Goal: Task Accomplishment & Management: Complete application form

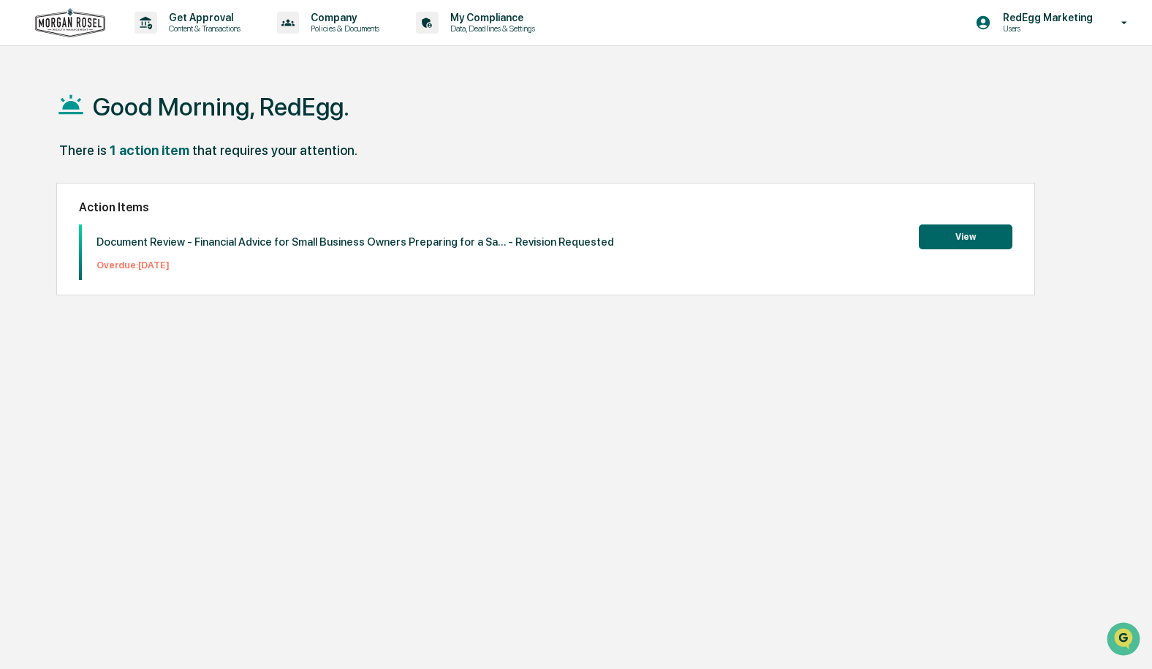
click at [952, 240] on button "View" at bounding box center [965, 236] width 94 height 25
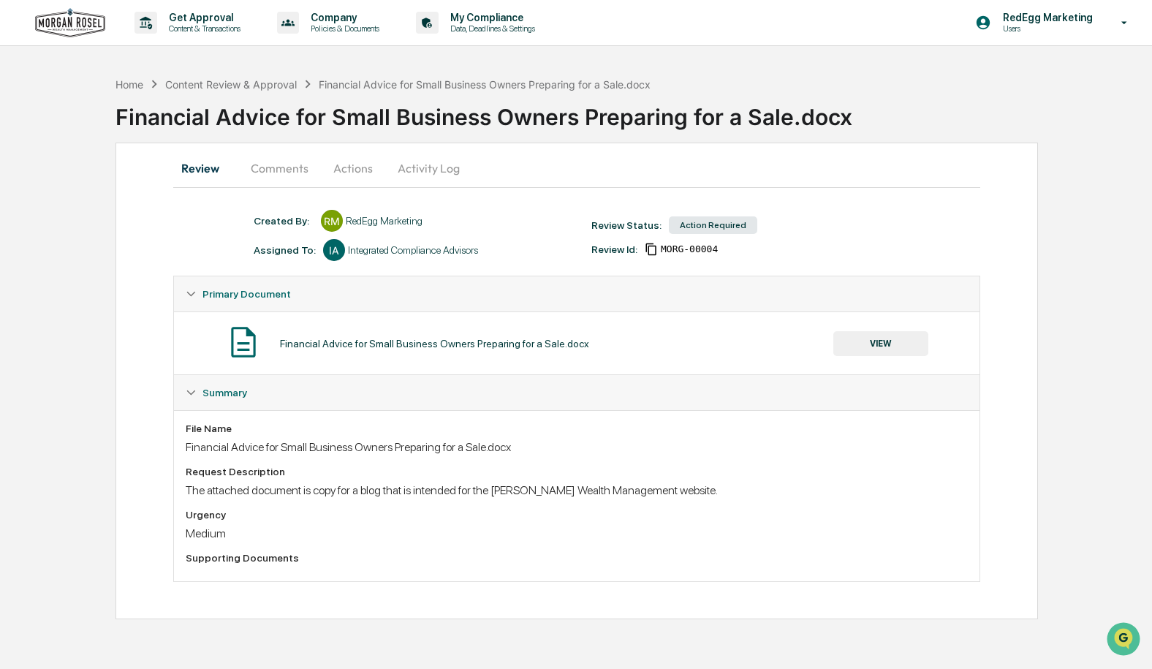
click at [574, 349] on div "Financial Advice for Small Business Owners Preparing for a Sale.docx" at bounding box center [434, 344] width 309 height 12
click at [188, 17] on p "Get Approval" at bounding box center [202, 18] width 91 height 12
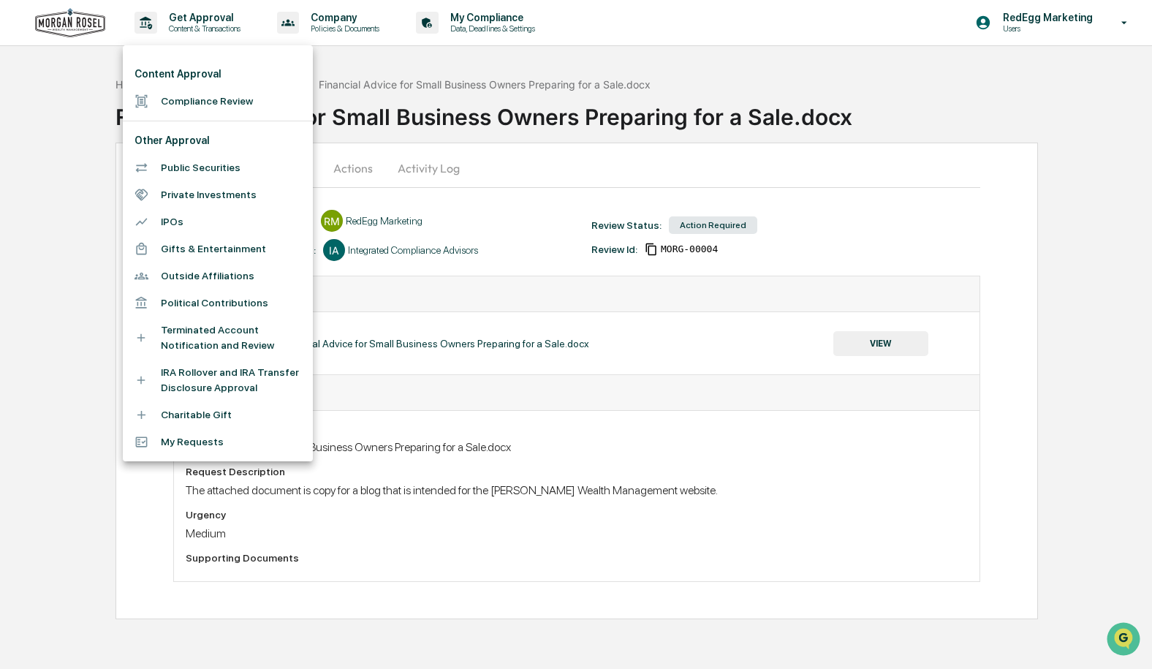
click at [191, 103] on li "Compliance Review" at bounding box center [218, 101] width 190 height 27
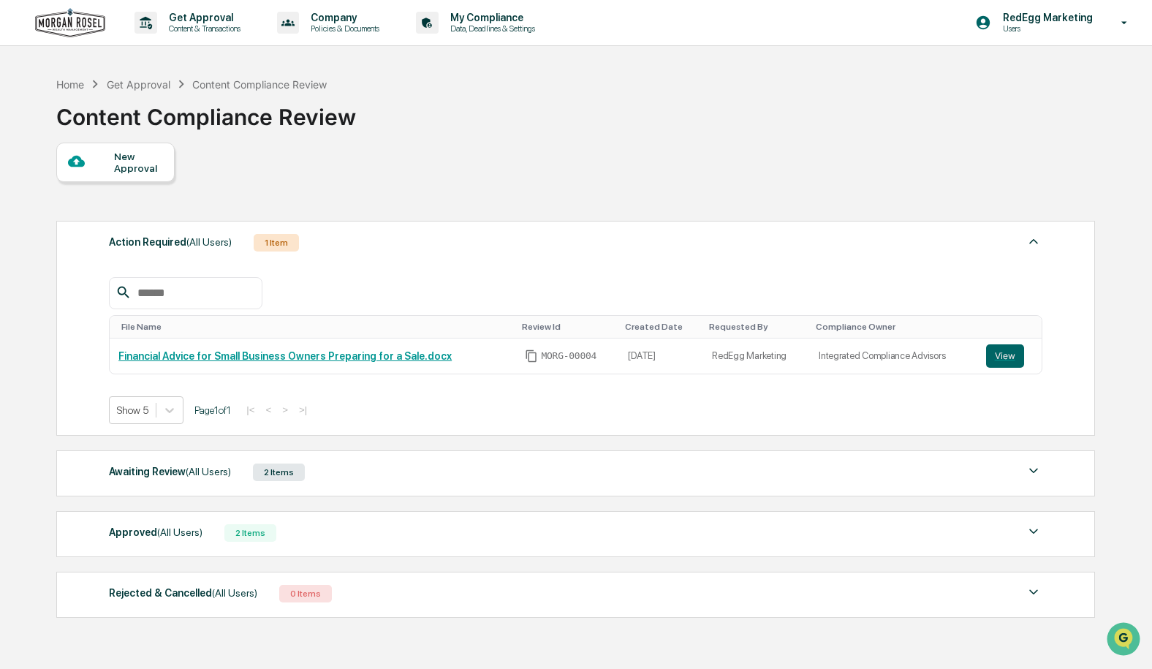
click at [138, 159] on div "New Approval" at bounding box center [138, 162] width 49 height 23
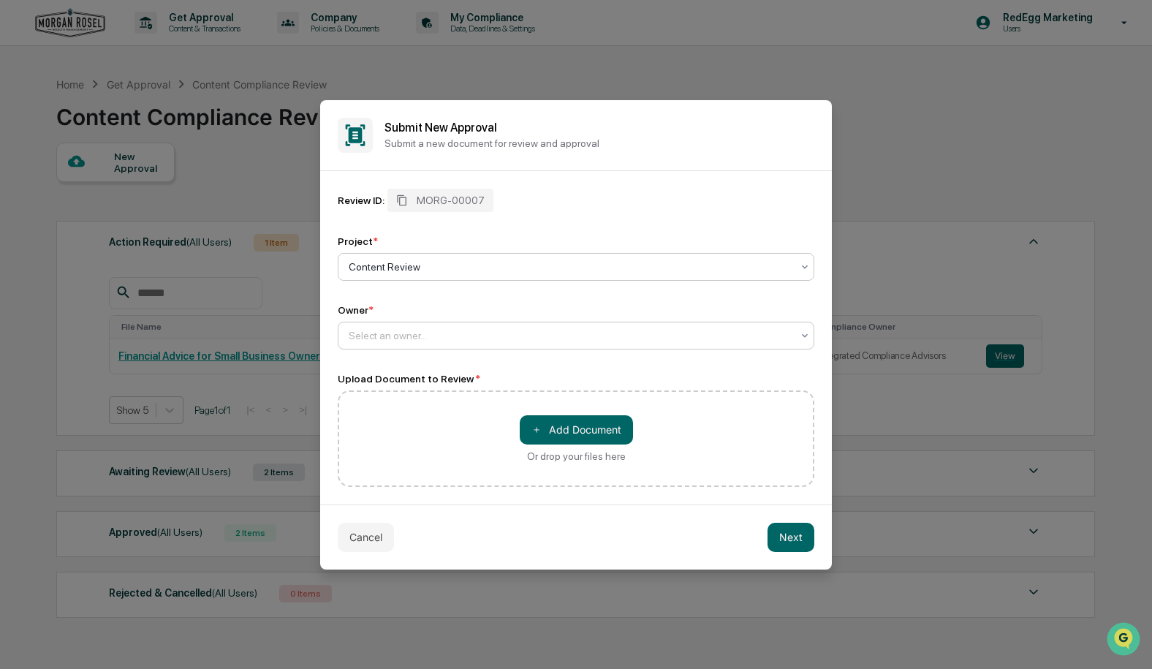
click at [466, 343] on div at bounding box center [570, 335] width 443 height 15
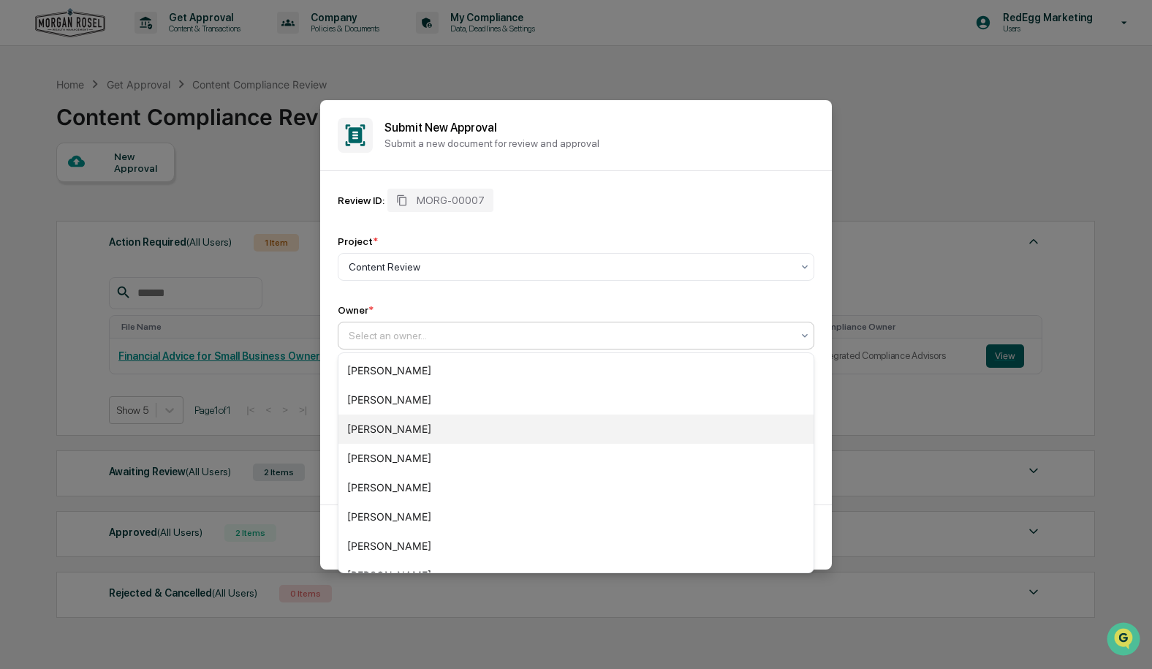
scroll to position [167, 0]
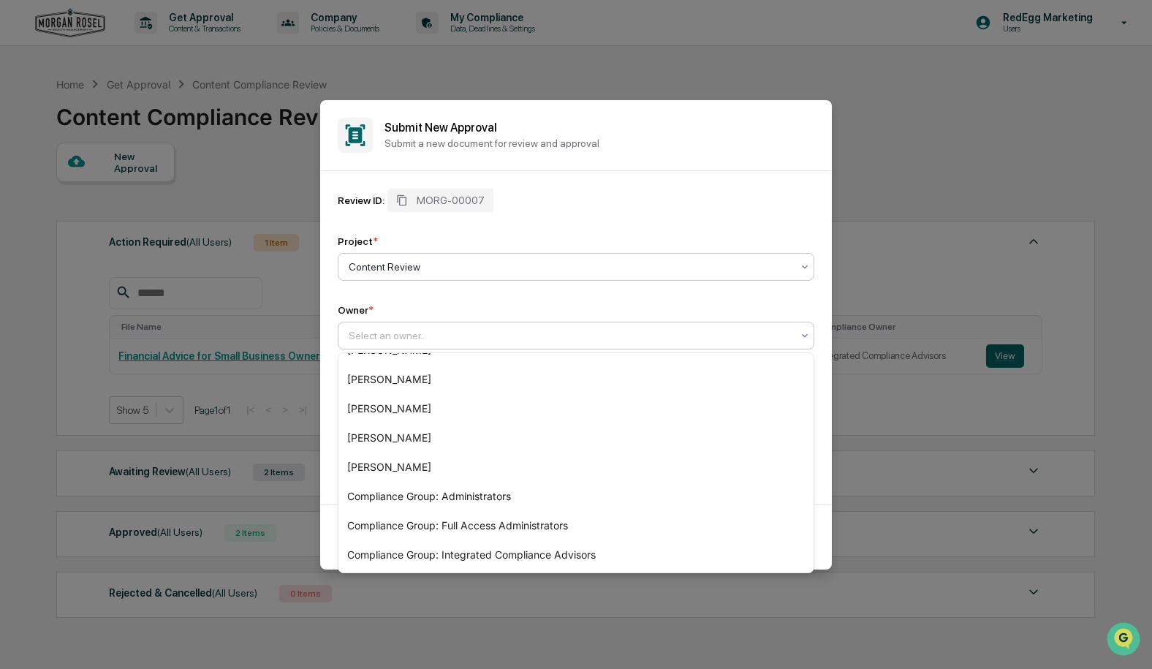
click at [474, 262] on div at bounding box center [570, 266] width 443 height 15
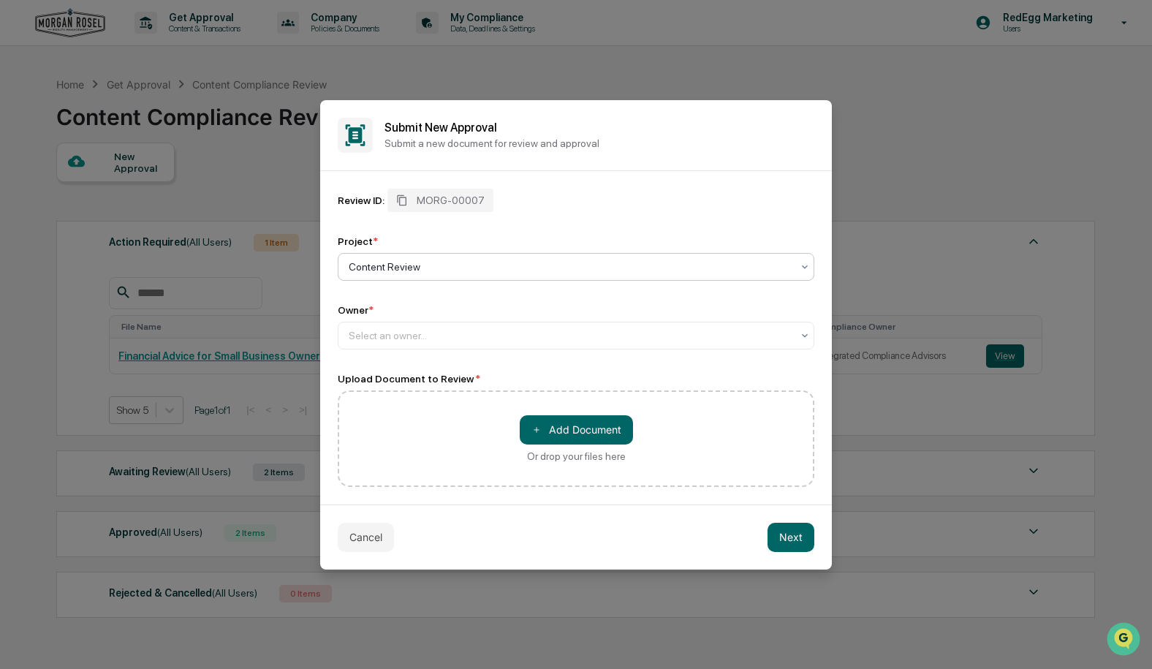
click at [474, 262] on div at bounding box center [570, 266] width 443 height 15
click at [602, 430] on button "＋ Add Document" at bounding box center [576, 429] width 113 height 29
click at [597, 447] on div "＋ Add Document Or drop your files here" at bounding box center [576, 438] width 113 height 47
click at [0, 0] on input "＋ Add Document Or drop your files here" at bounding box center [0, 0] width 0 height 0
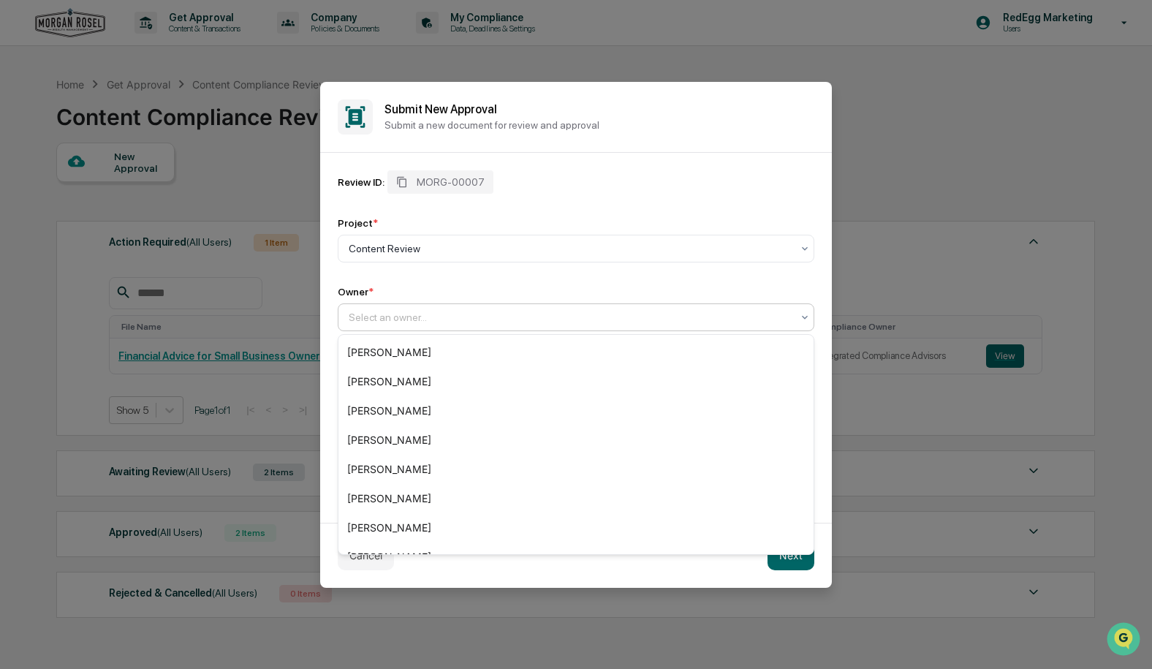
click at [463, 317] on div at bounding box center [570, 317] width 443 height 15
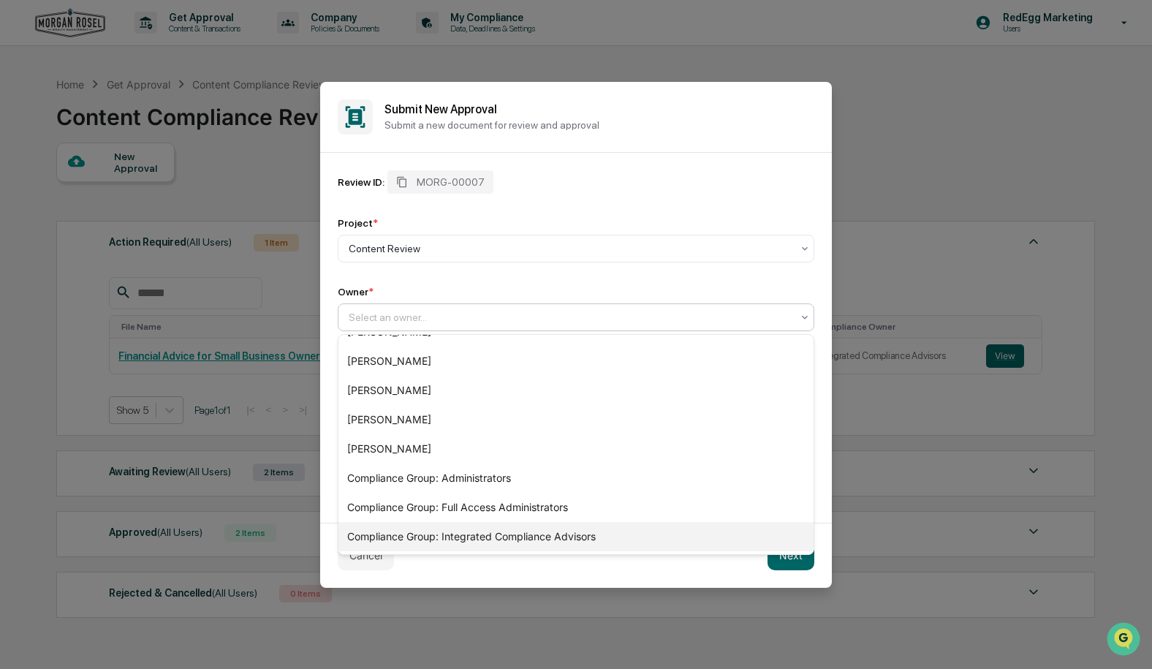
click at [563, 531] on div "Compliance Group: Integrated Compliance Advisors" at bounding box center [575, 536] width 475 height 29
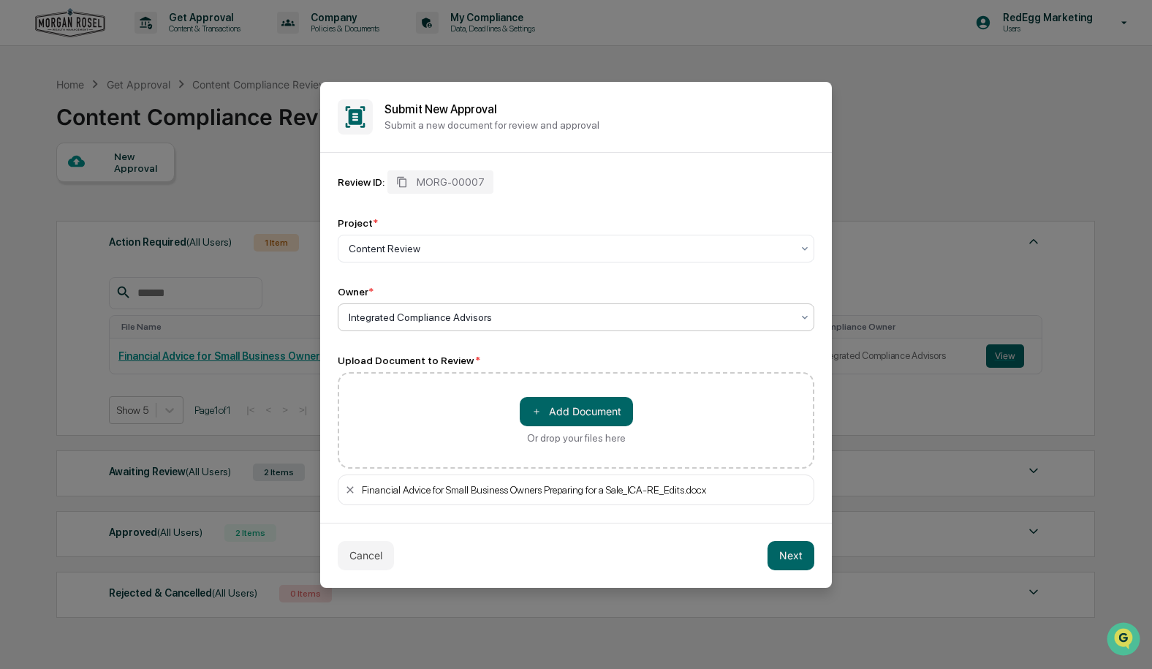
click at [356, 492] on div "Financial Advice for Small Business Owners Preparing for a Sale_ICA-RE_Edits.do…" at bounding box center [576, 489] width 476 height 31
click at [351, 493] on icon at bounding box center [350, 490] width 12 height 12
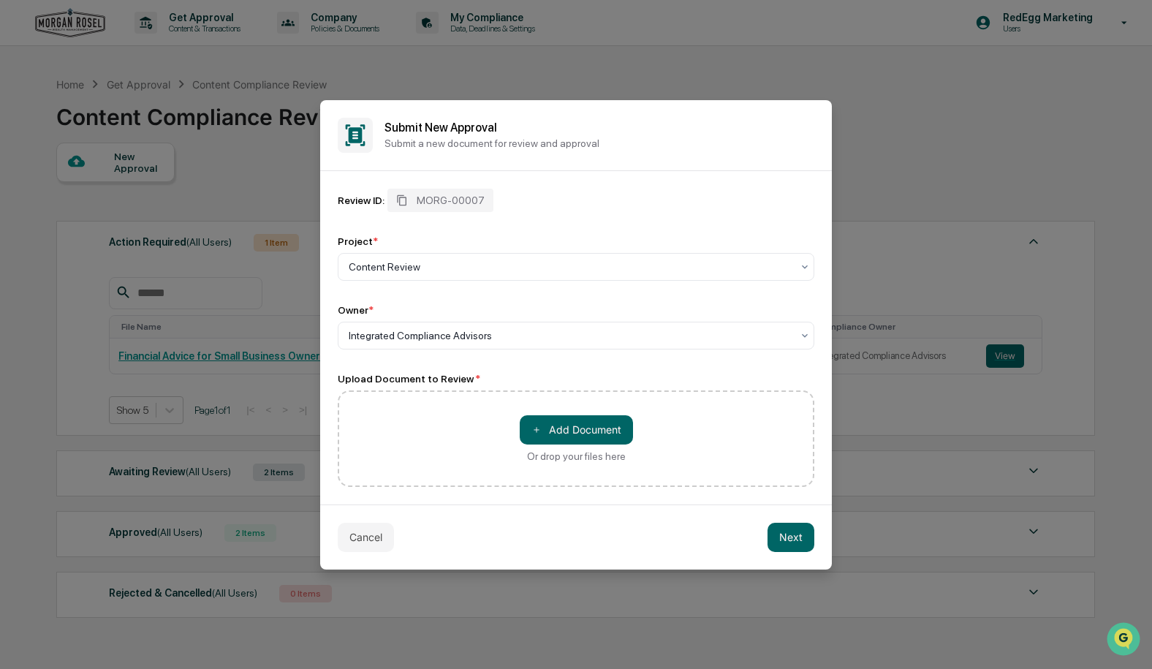
click at [368, 541] on button "Cancel" at bounding box center [366, 536] width 56 height 29
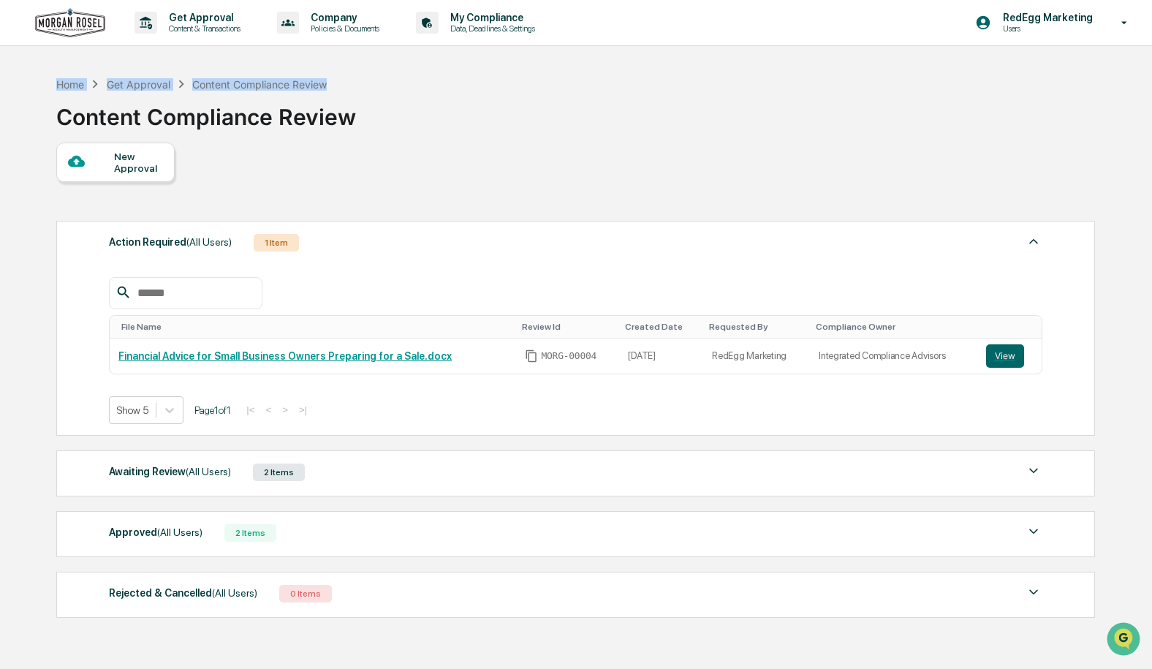
drag, startPoint x: 737, startPoint y: 74, endPoint x: 729, endPoint y: 76, distance: 7.6
click at [729, 77] on div "Home Get Approval Content Compliance Review Content Compliance Review" at bounding box center [574, 105] width 1036 height 73
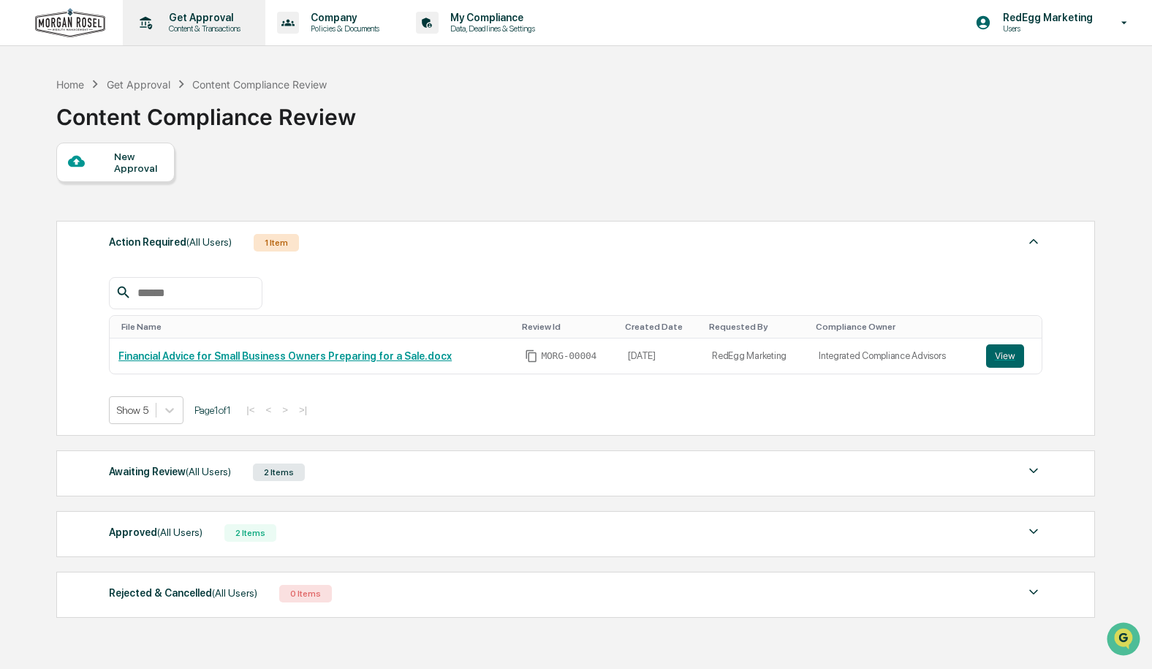
click at [185, 20] on p "Get Approval" at bounding box center [202, 18] width 91 height 12
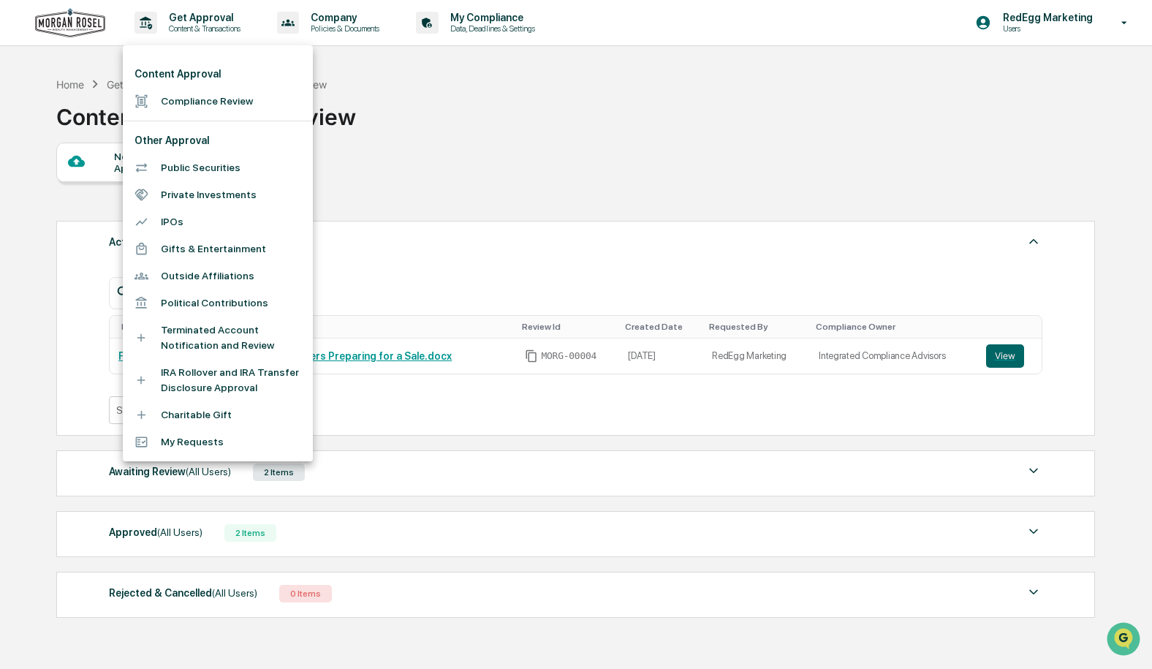
click at [218, 100] on li "Compliance Review" at bounding box center [218, 101] width 190 height 27
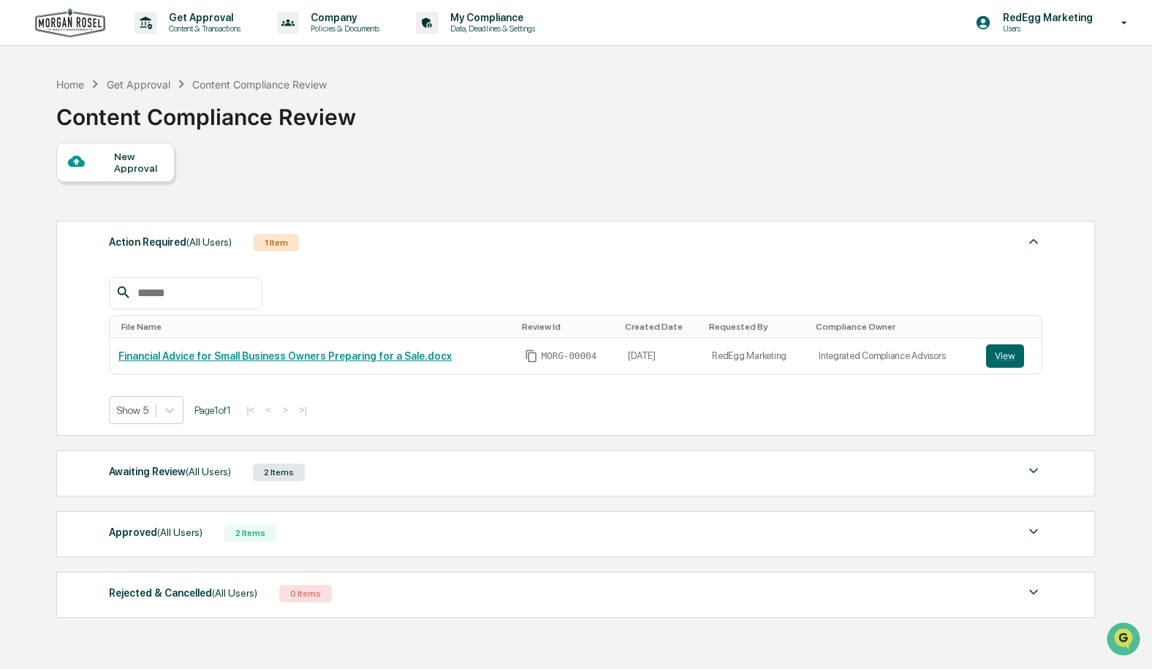
click at [139, 163] on div "New Approval" at bounding box center [138, 162] width 49 height 23
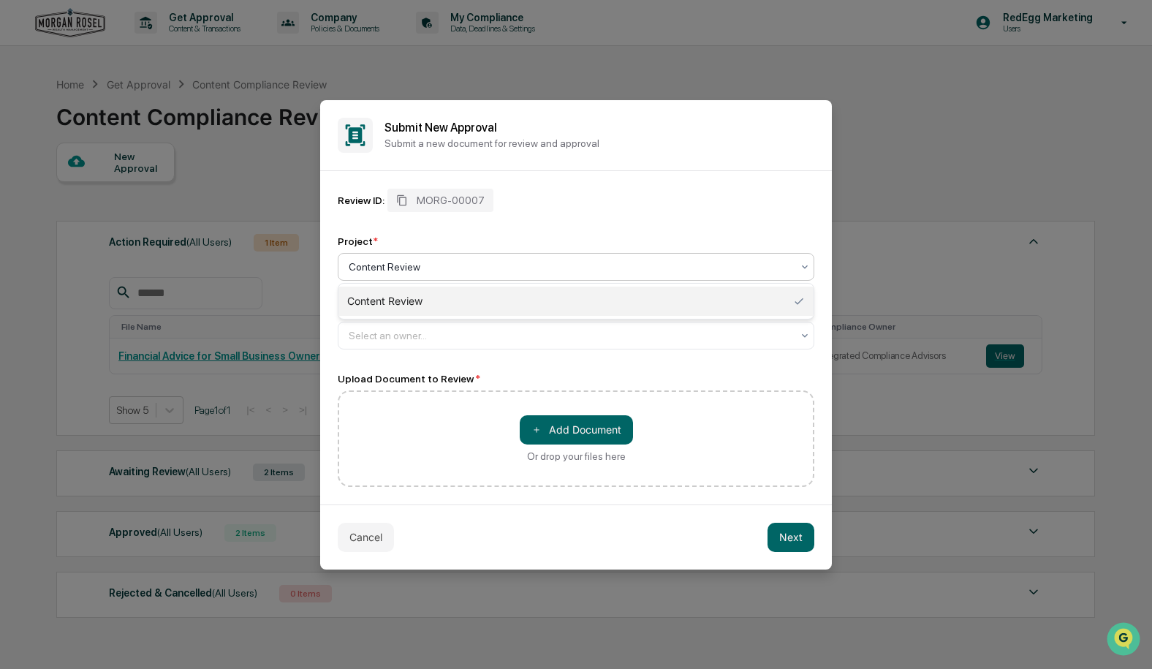
click at [430, 254] on div "Content Review" at bounding box center [576, 267] width 476 height 28
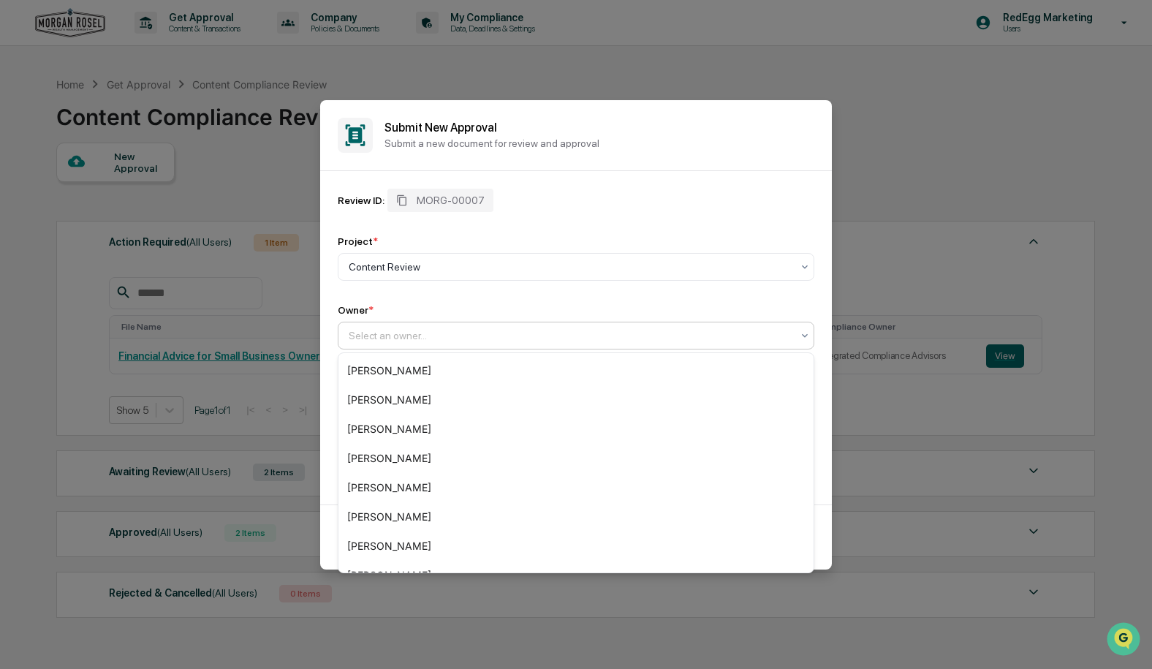
click at [526, 338] on div at bounding box center [570, 335] width 443 height 15
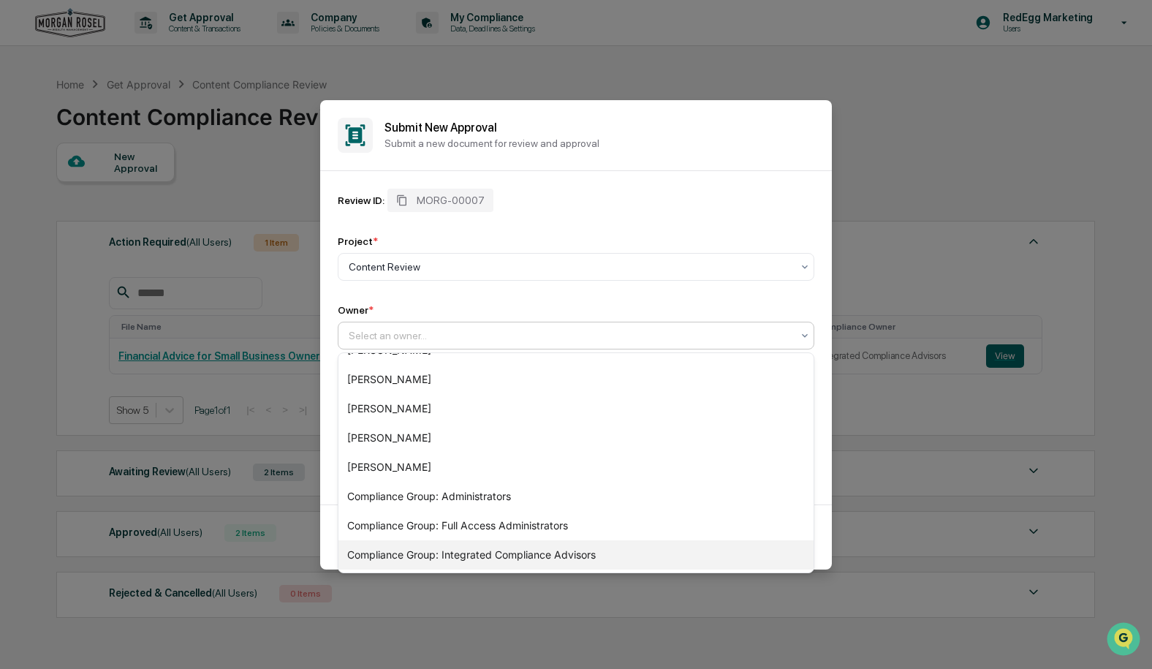
click at [520, 558] on div "Compliance Group: Integrated Compliance Advisors" at bounding box center [575, 554] width 475 height 29
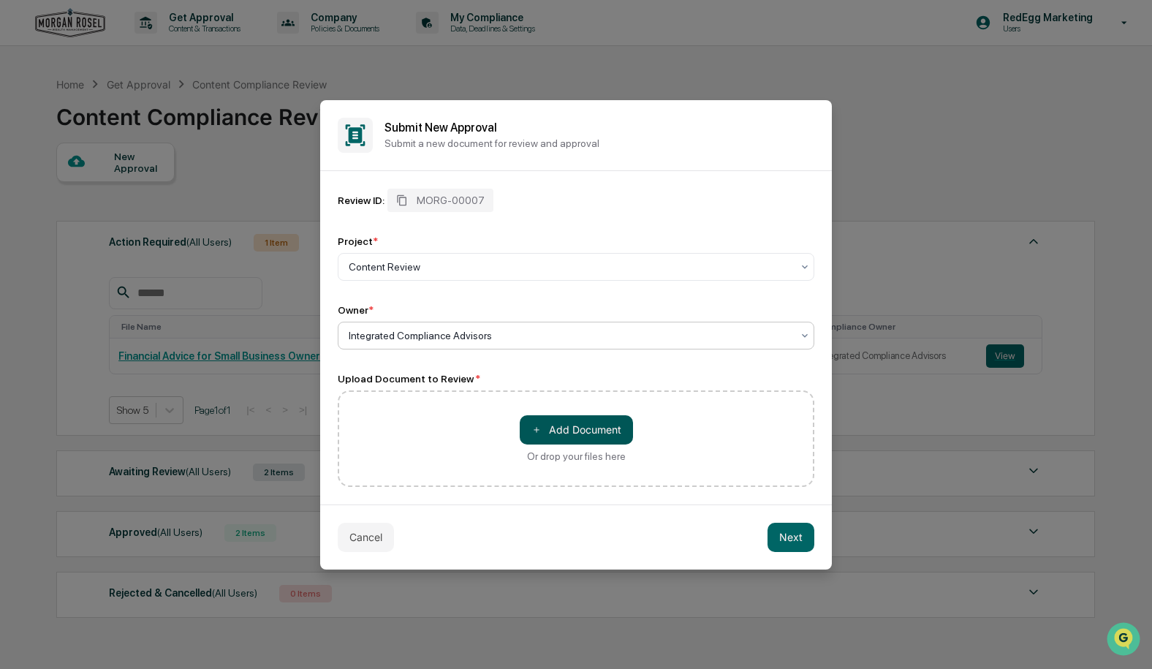
click at [600, 431] on button "＋ Add Document" at bounding box center [576, 429] width 113 height 29
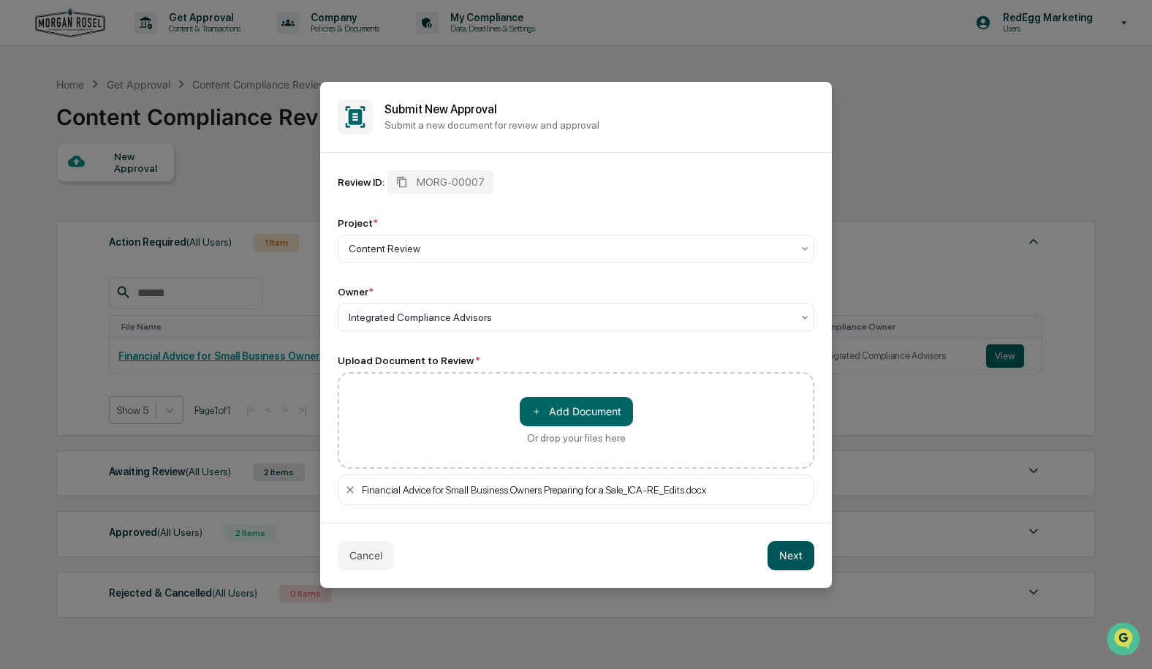
click at [791, 557] on button "Next" at bounding box center [790, 555] width 47 height 29
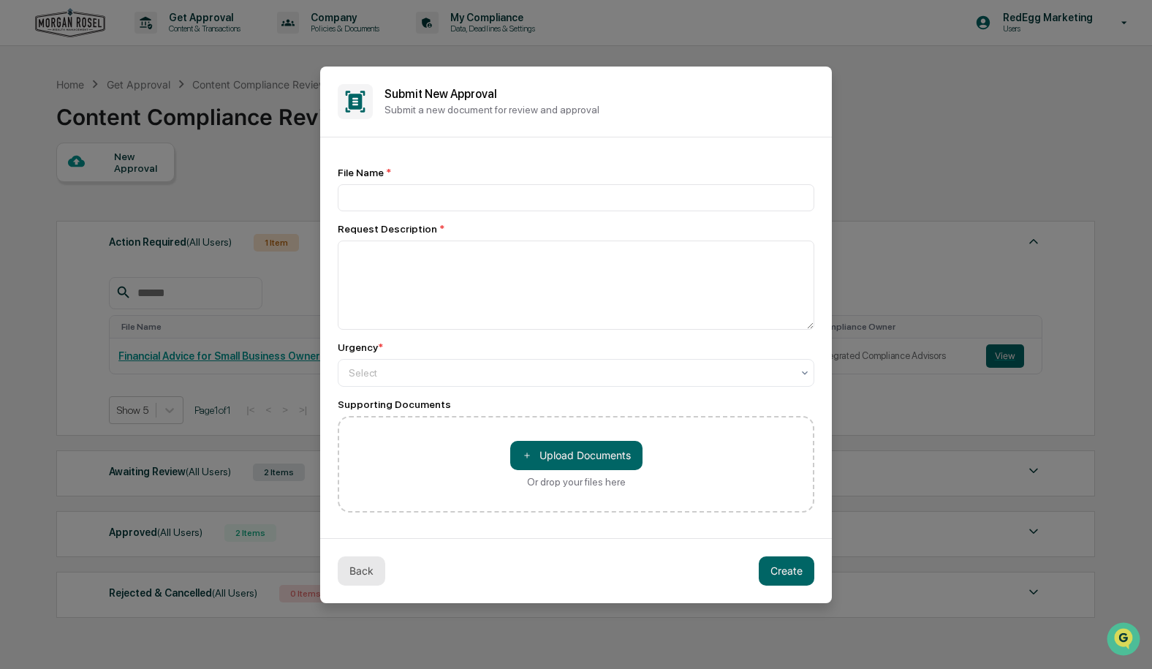
click at [368, 568] on button "Back" at bounding box center [361, 570] width 47 height 29
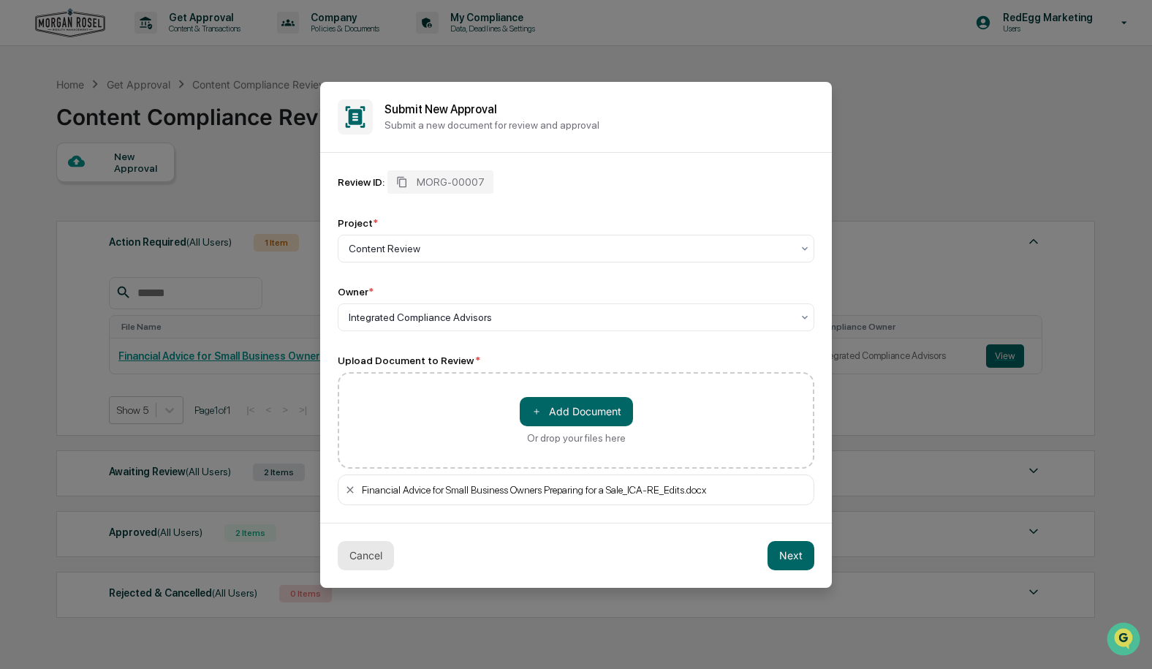
click at [379, 552] on button "Cancel" at bounding box center [366, 555] width 56 height 29
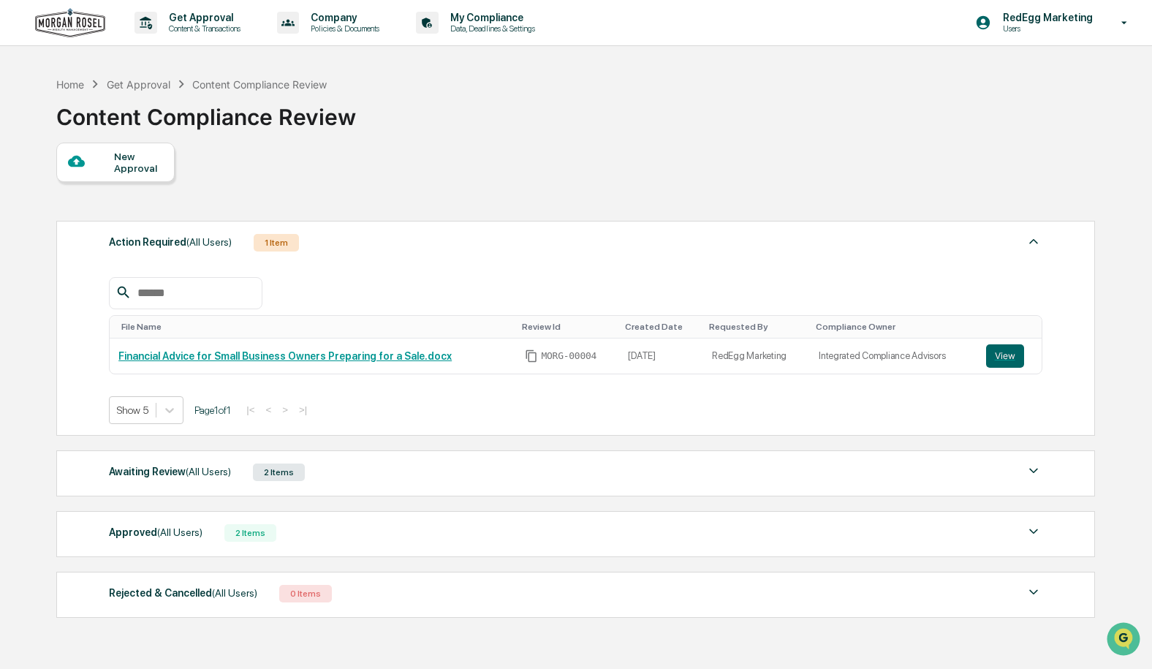
drag, startPoint x: 229, startPoint y: 198, endPoint x: 163, endPoint y: 183, distance: 67.5
click at [224, 198] on div "New Approval Action Required (All Users) 1 Item File Name Review Id Created Dat…" at bounding box center [574, 383] width 1036 height 482
click at [144, 174] on div "New Approval" at bounding box center [138, 162] width 49 height 23
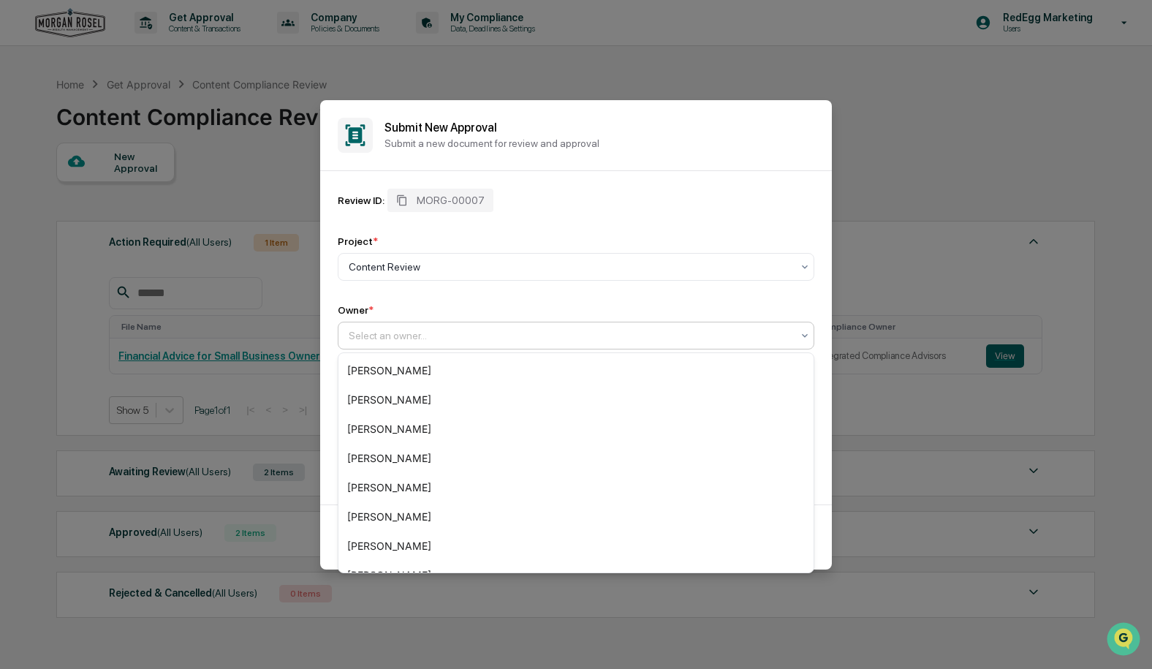
click at [525, 329] on div at bounding box center [570, 335] width 443 height 15
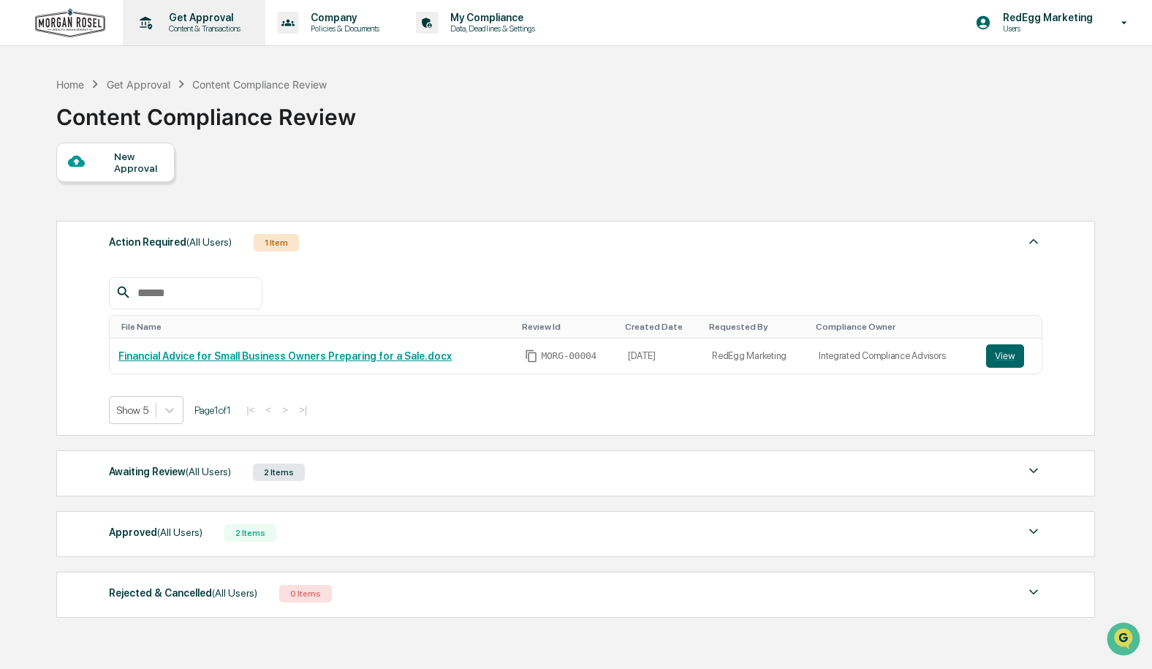
click at [198, 34] on div "Get Approval Content & Transactions" at bounding box center [193, 22] width 128 height 45
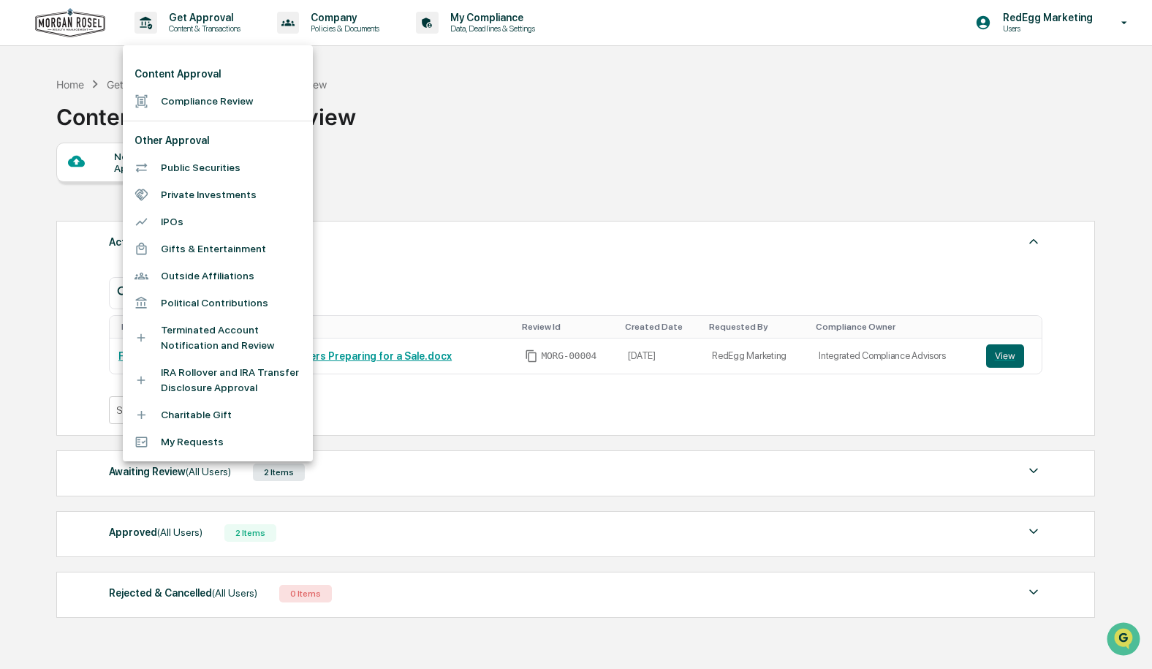
click at [496, 490] on div at bounding box center [576, 334] width 1152 height 669
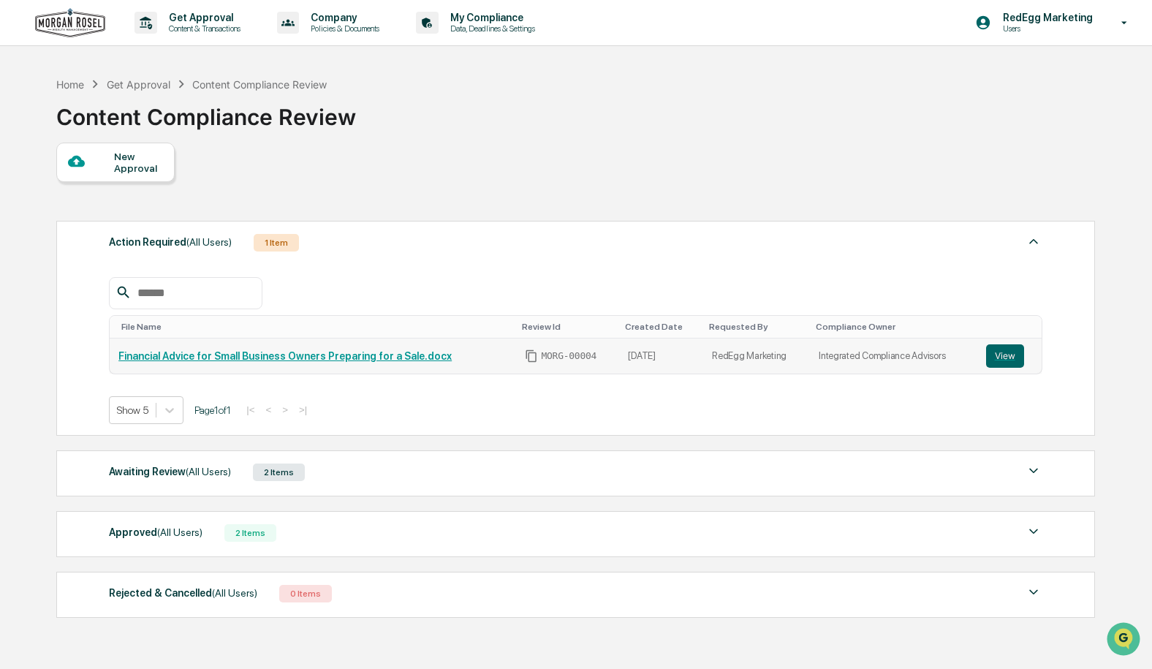
click at [408, 360] on link "Financial Advice for Small Business Owners Preparing for a Sale.docx" at bounding box center [284, 356] width 333 height 12
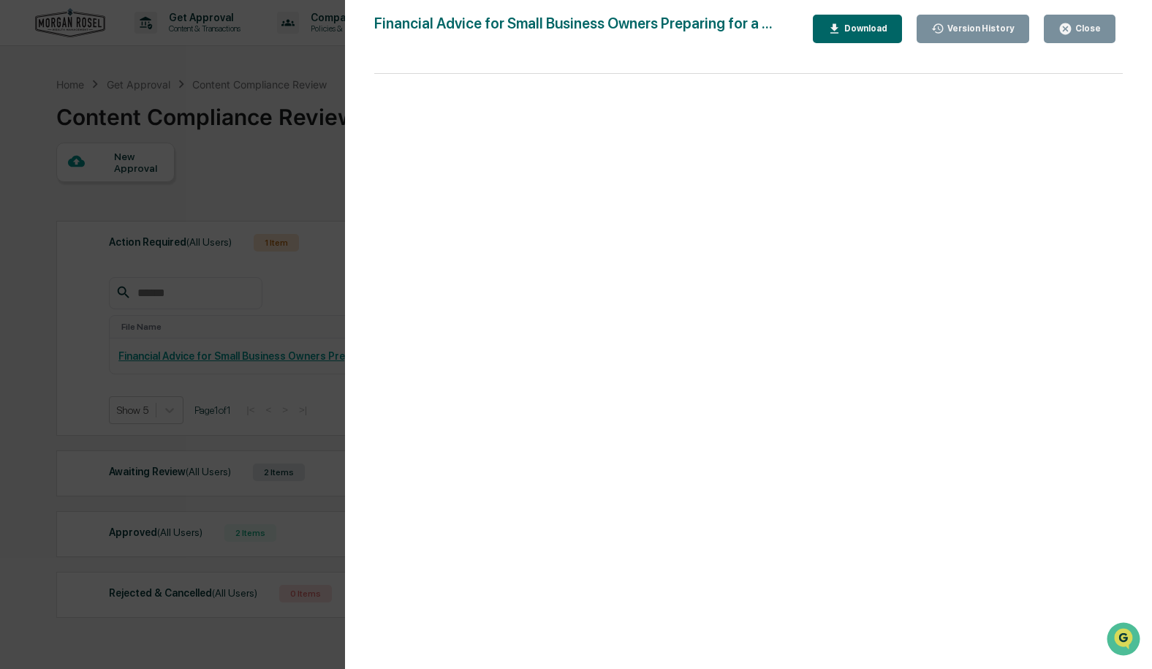
click at [1092, 26] on div "Close" at bounding box center [1086, 28] width 28 height 10
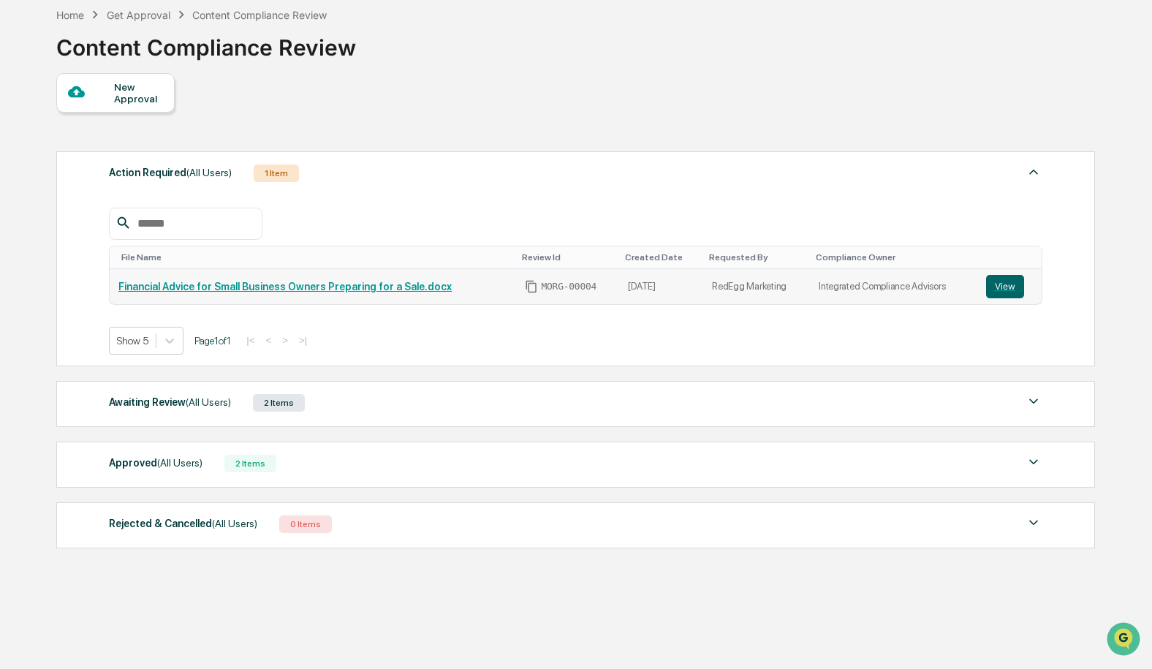
scroll to position [0, 0]
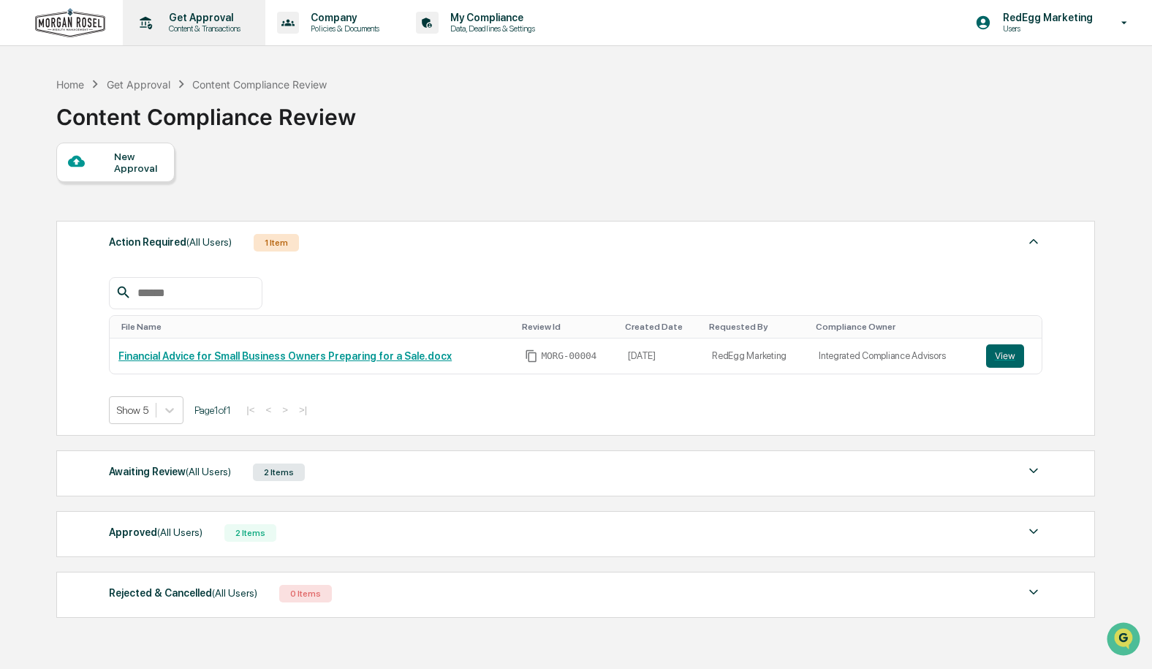
click at [199, 24] on p "Content & Transactions" at bounding box center [202, 28] width 91 height 10
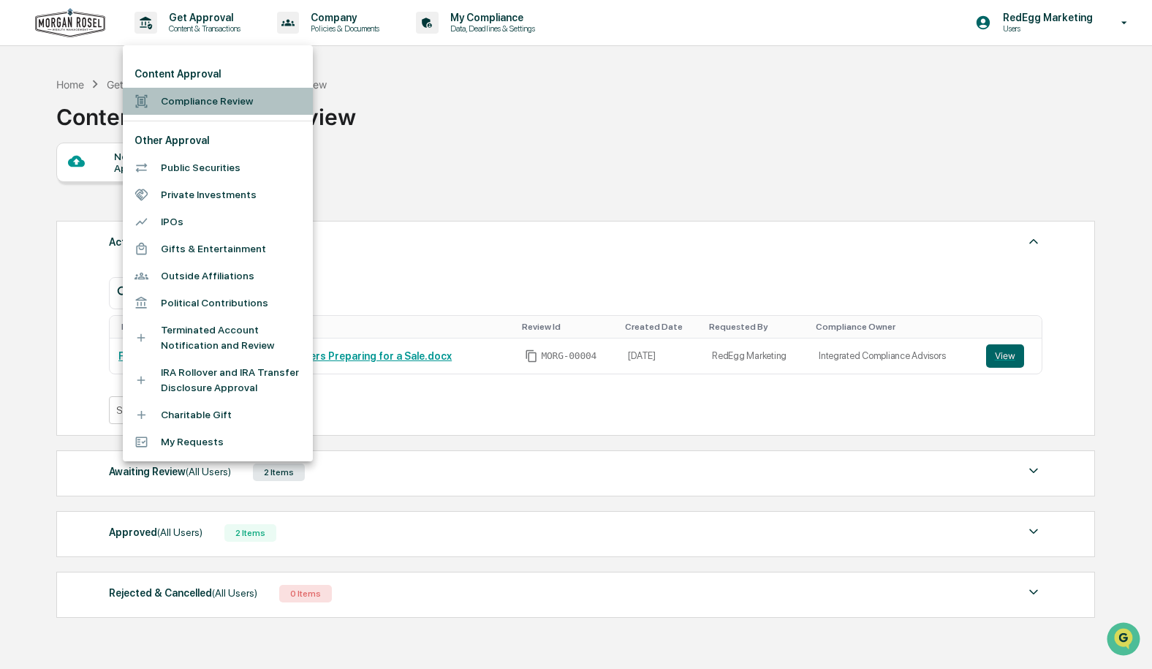
click at [215, 107] on li "Compliance Review" at bounding box center [218, 101] width 190 height 27
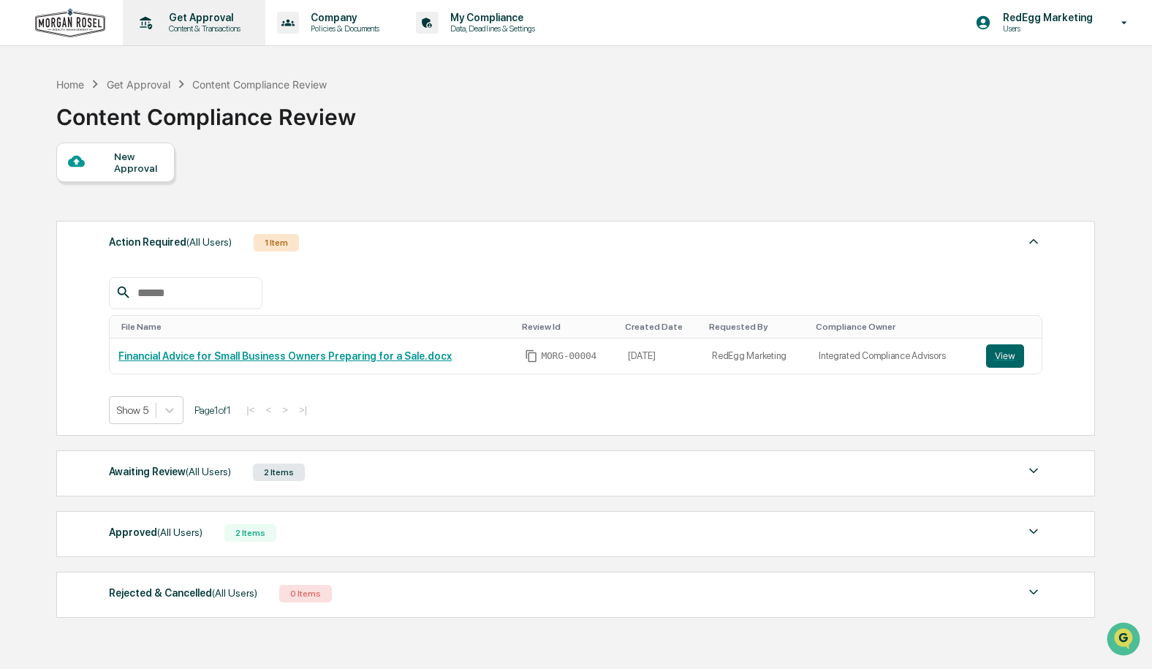
click at [197, 29] on p "Content & Transactions" at bounding box center [202, 28] width 91 height 10
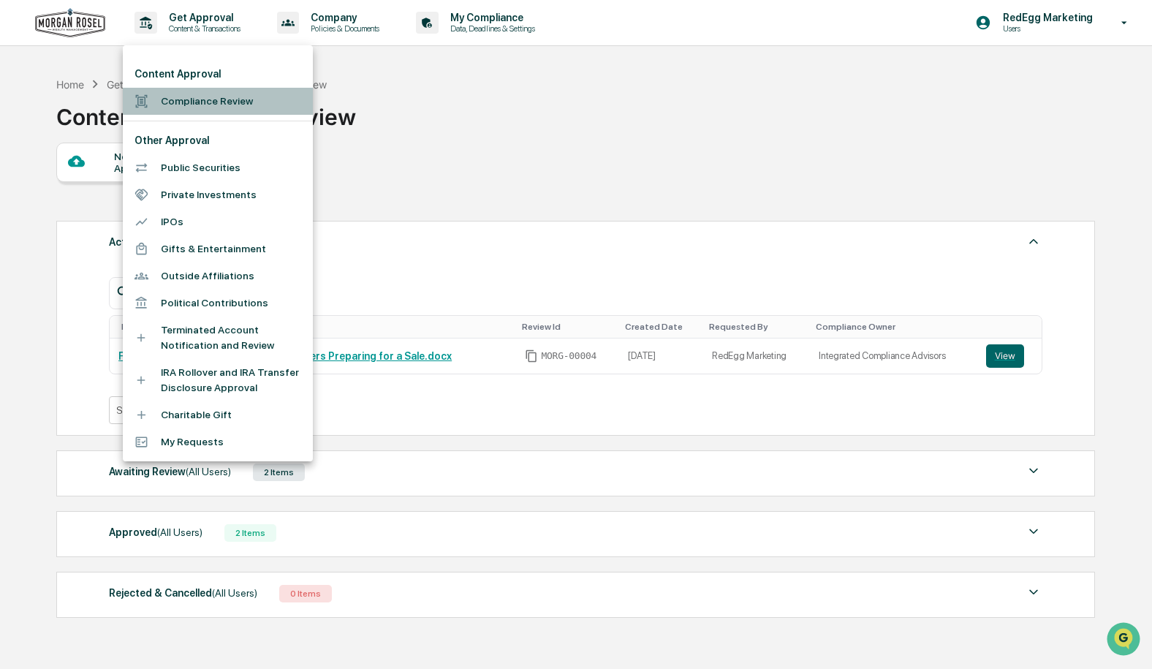
click at [198, 102] on li "Compliance Review" at bounding box center [218, 101] width 190 height 27
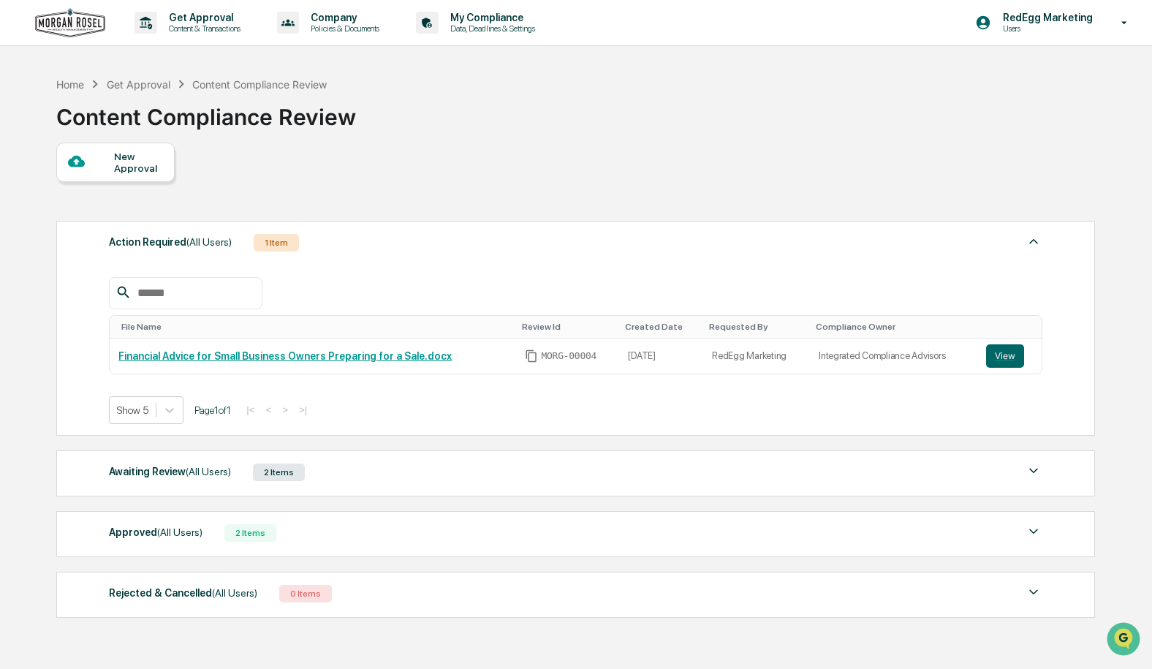
click at [121, 161] on div "New Approval" at bounding box center [138, 162] width 49 height 23
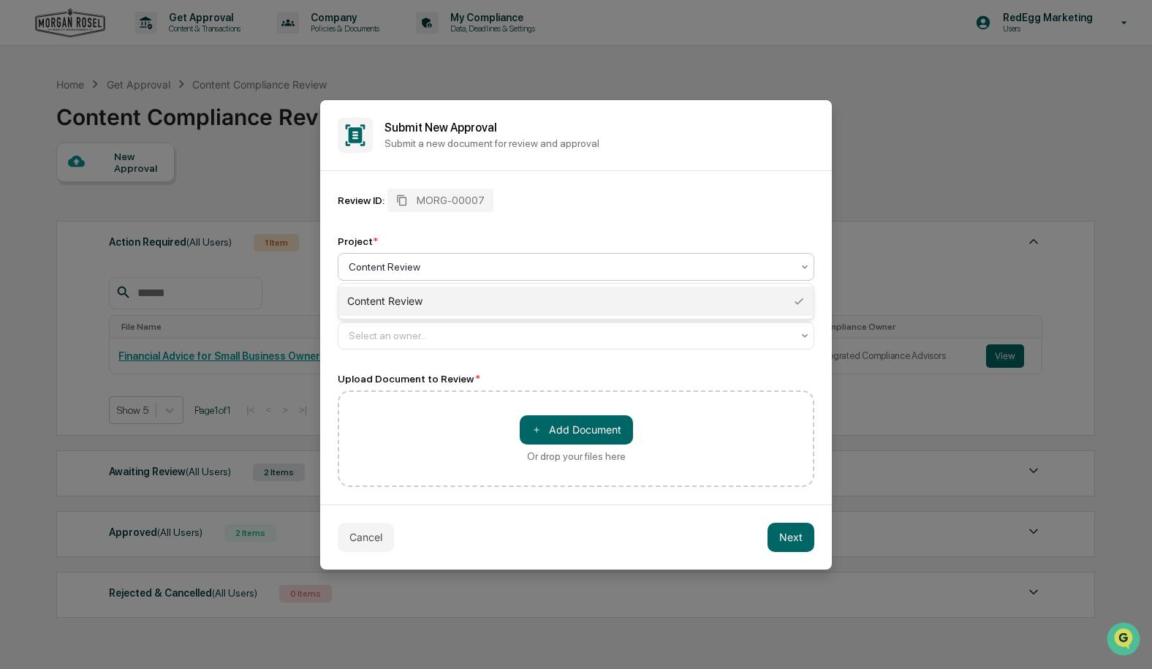
click at [466, 278] on div "Content Review" at bounding box center [576, 267] width 476 height 28
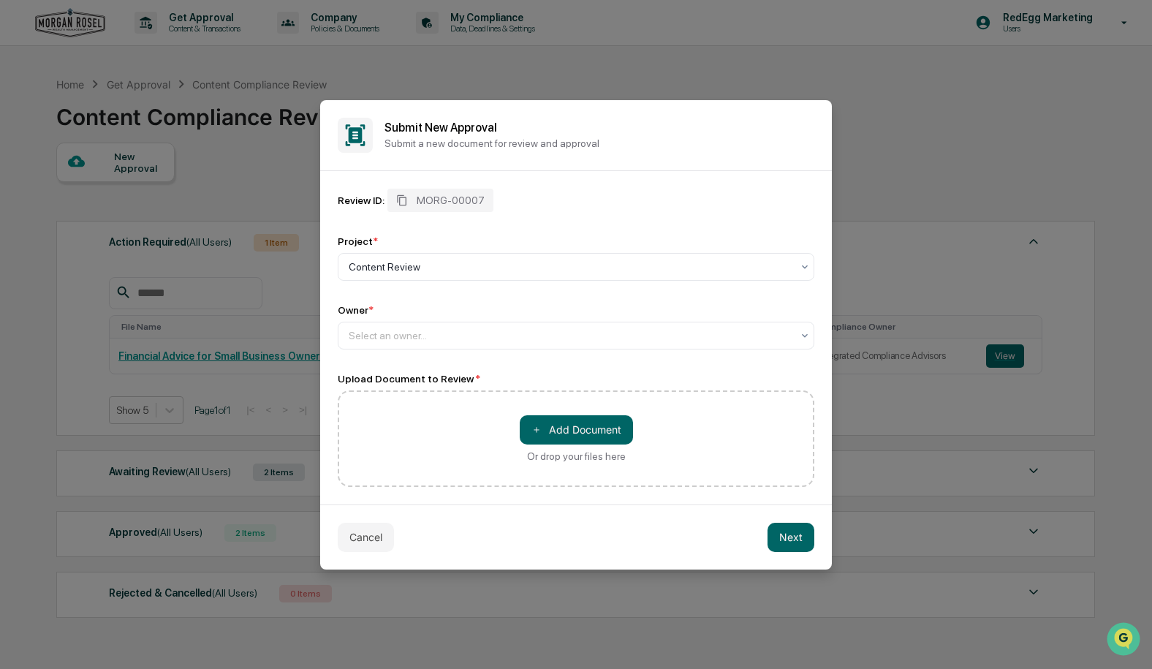
click at [432, 356] on div "Review ID: MORG-00007 Project * Content Review Owner * Select an owner... Uploa…" at bounding box center [576, 338] width 476 height 298
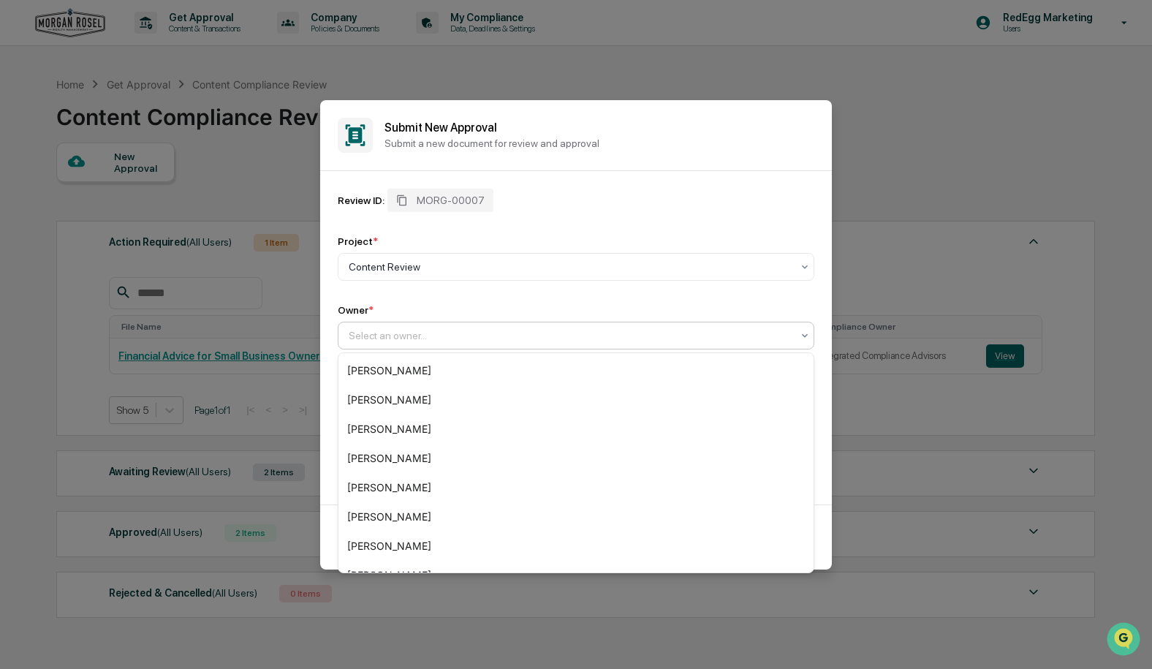
drag, startPoint x: 438, startPoint y: 335, endPoint x: 479, endPoint y: 359, distance: 48.1
click at [438, 335] on div at bounding box center [570, 335] width 443 height 15
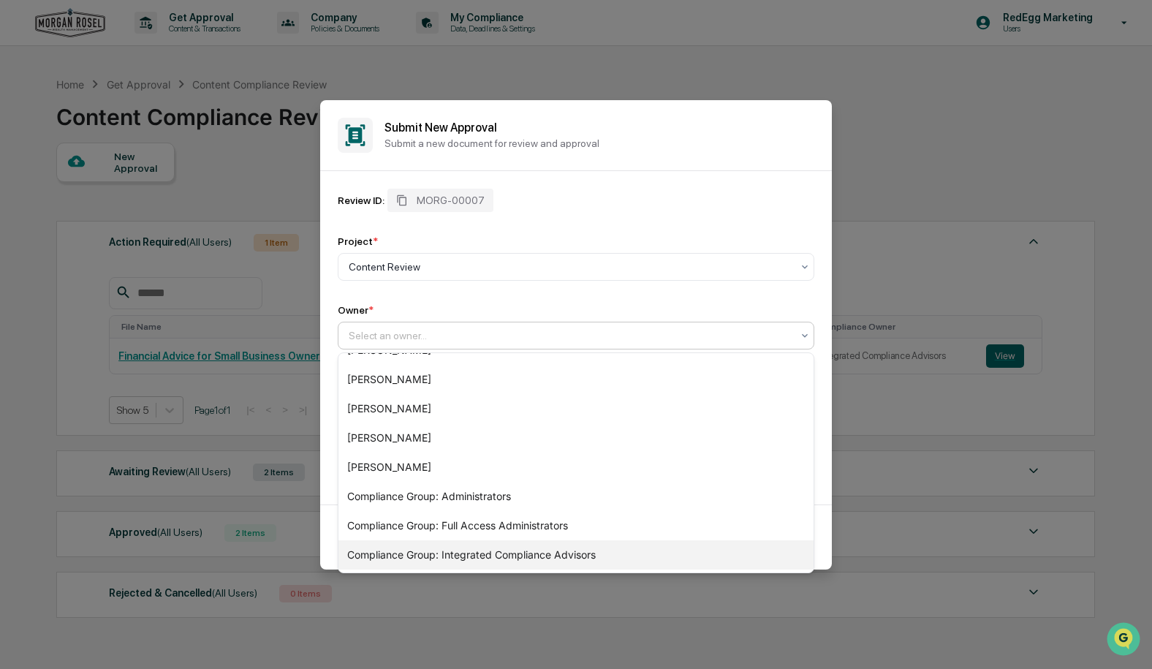
click at [557, 557] on div "Compliance Group: Integrated Compliance Advisors" at bounding box center [575, 554] width 475 height 29
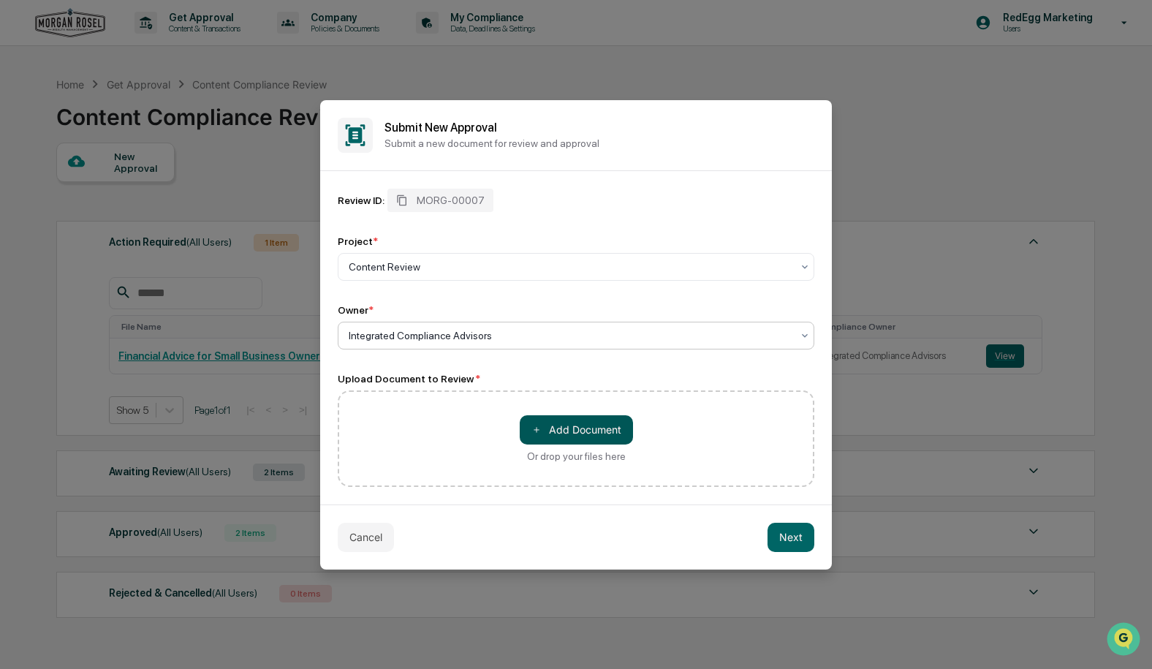
click at [585, 429] on button "＋ Add Document" at bounding box center [576, 429] width 113 height 29
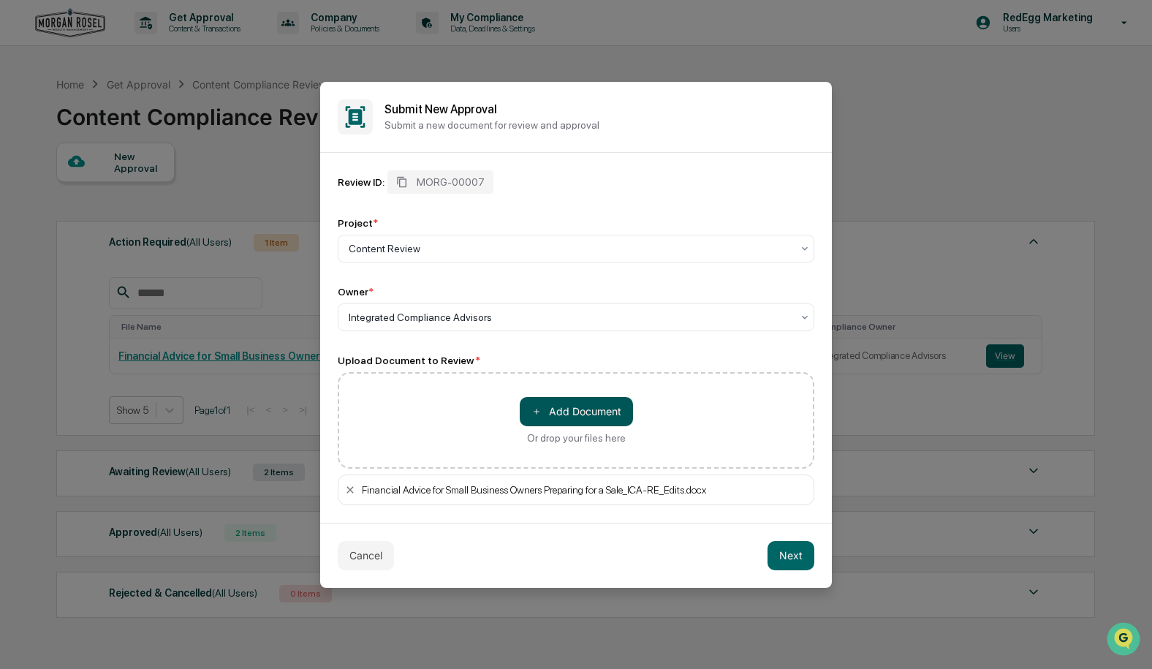
click at [609, 409] on button "＋ Add Document" at bounding box center [576, 411] width 113 height 29
click at [794, 549] on button "Next" at bounding box center [790, 555] width 47 height 29
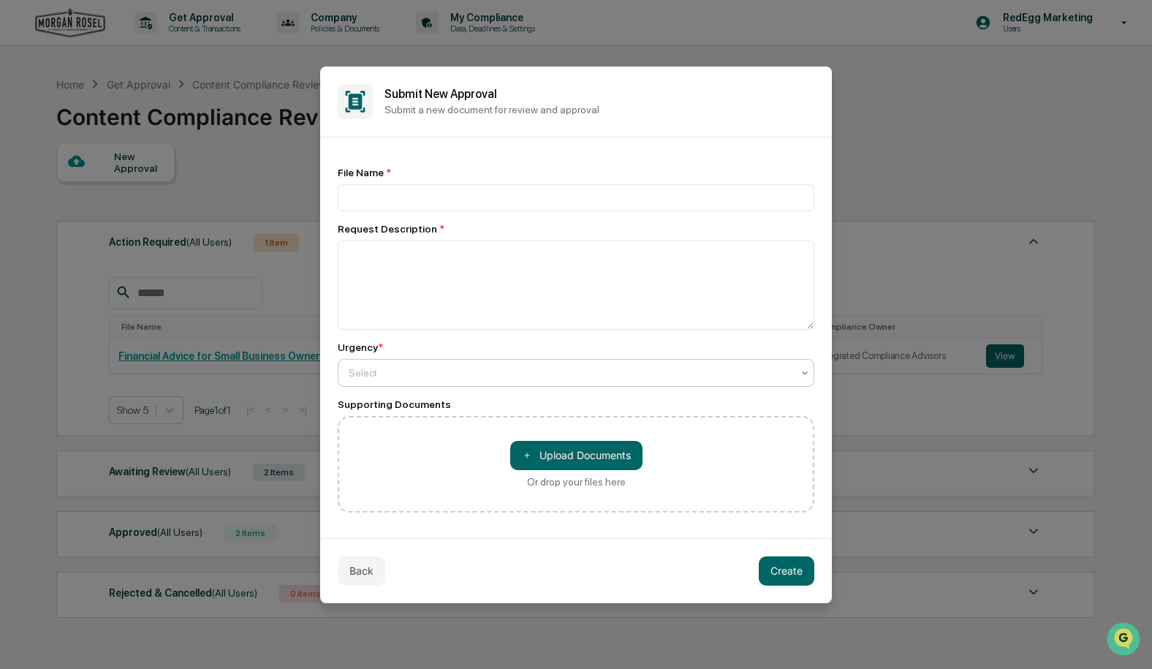
scroll to position [8, 0]
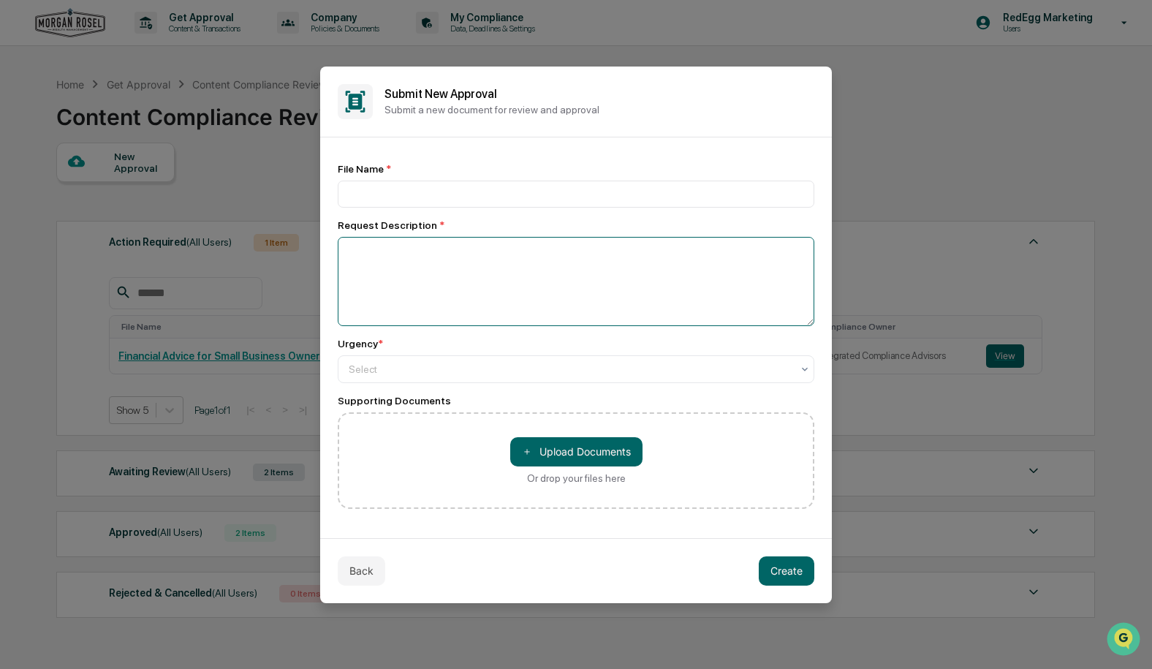
click at [483, 267] on textarea at bounding box center [576, 281] width 476 height 89
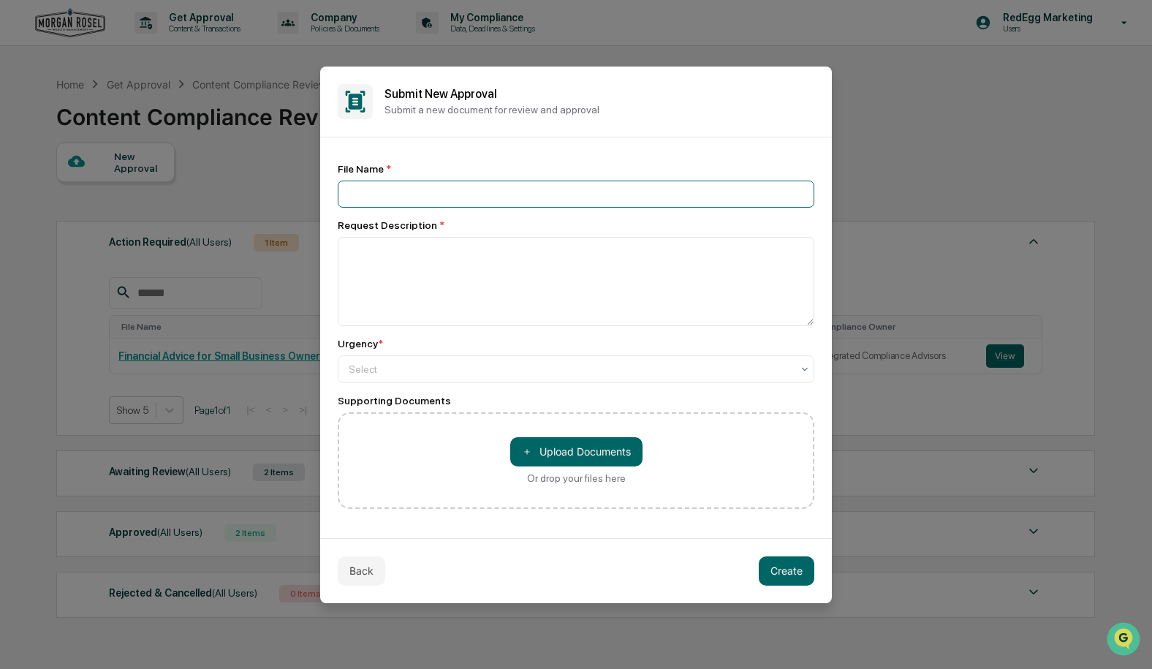
click at [415, 196] on input at bounding box center [576, 193] width 476 height 27
drag, startPoint x: 368, startPoint y: 568, endPoint x: 369, endPoint y: 561, distance: 7.3
click at [368, 567] on button "Back" at bounding box center [361, 570] width 47 height 29
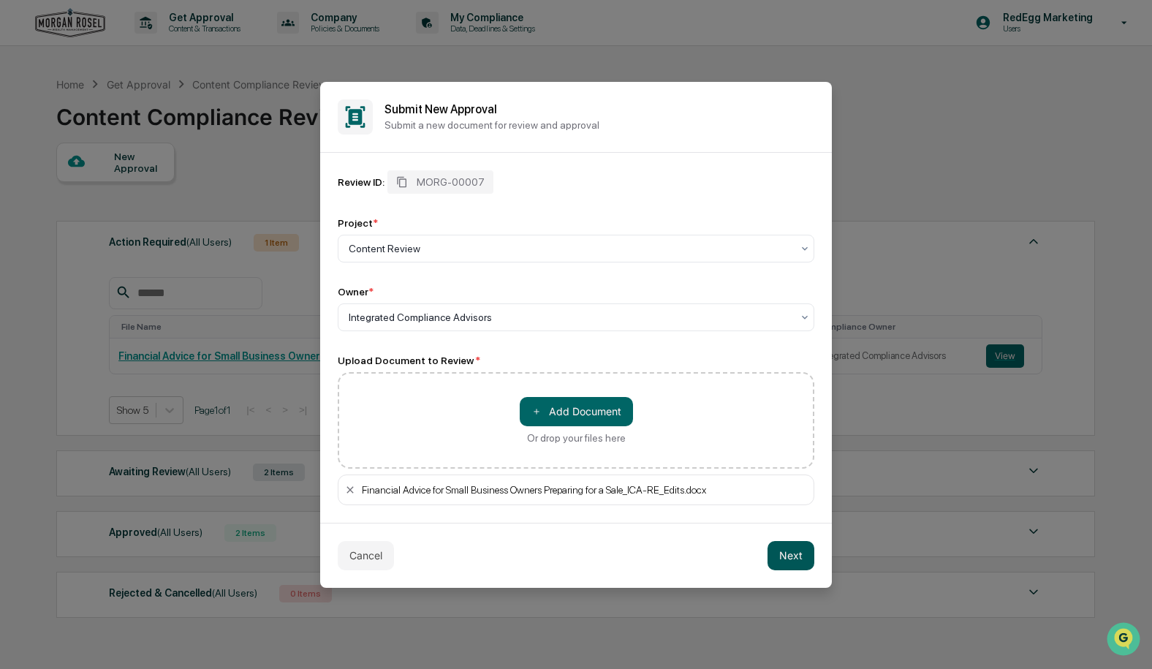
click at [794, 555] on button "Next" at bounding box center [790, 555] width 47 height 29
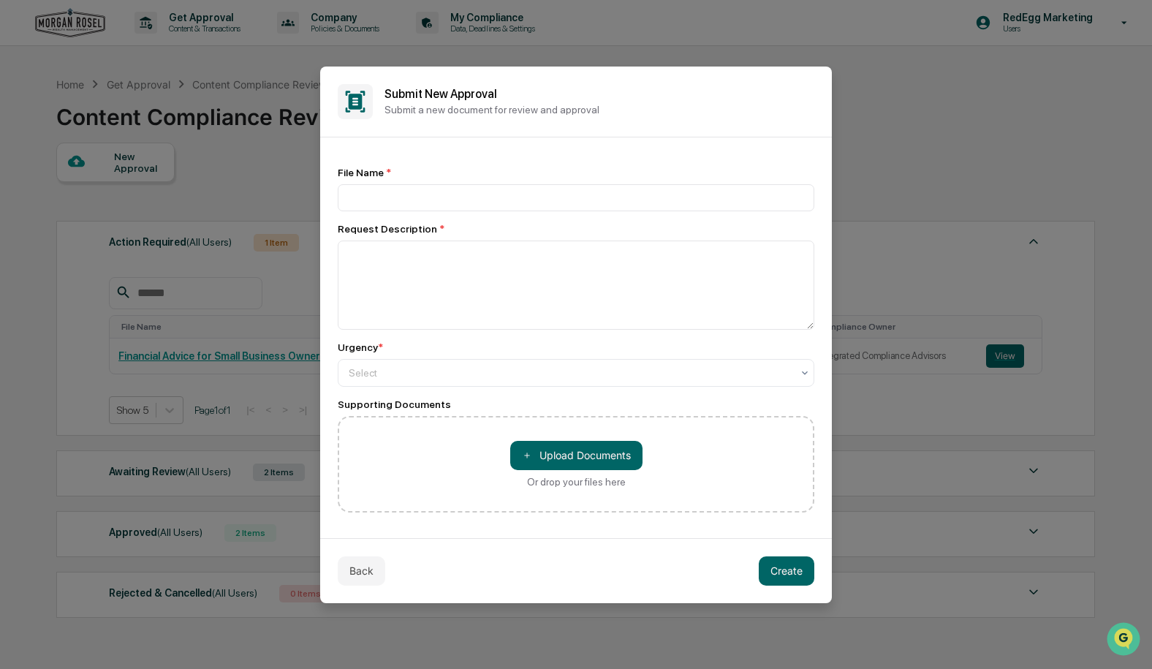
click at [386, 215] on div "File Name * Request Description * Urgency * Select Supporting Documents ＋ Uploa…" at bounding box center [576, 340] width 476 height 346
click at [387, 205] on input at bounding box center [576, 197] width 476 height 27
type input "**********"
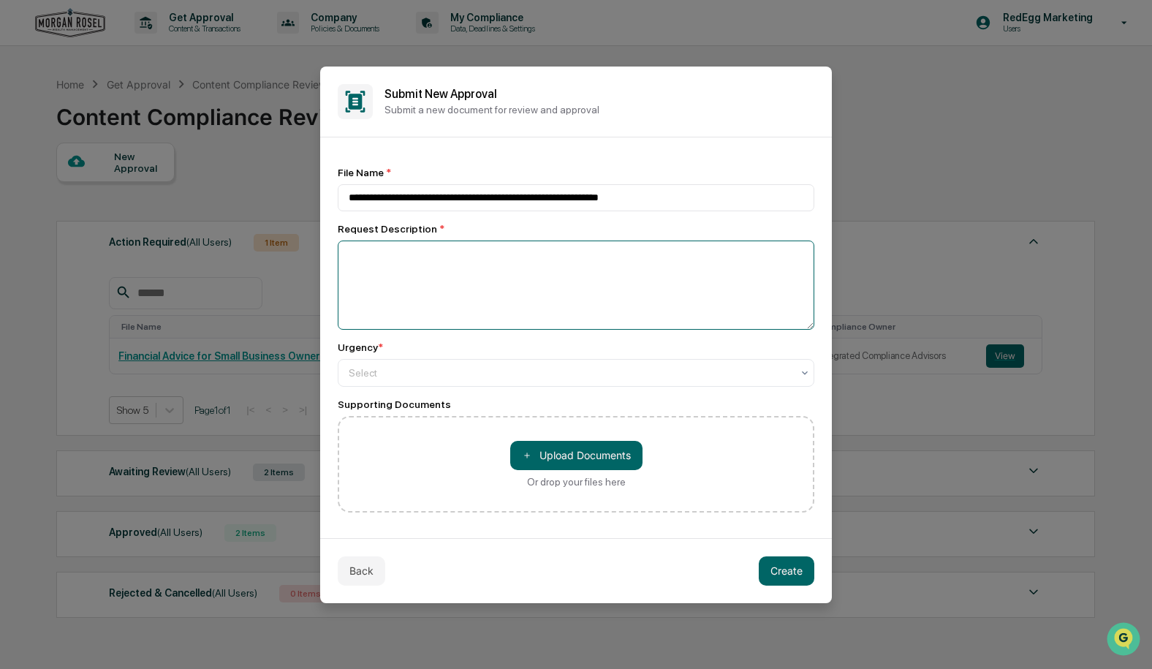
click at [462, 290] on textarea at bounding box center [576, 284] width 476 height 89
type textarea "**********"
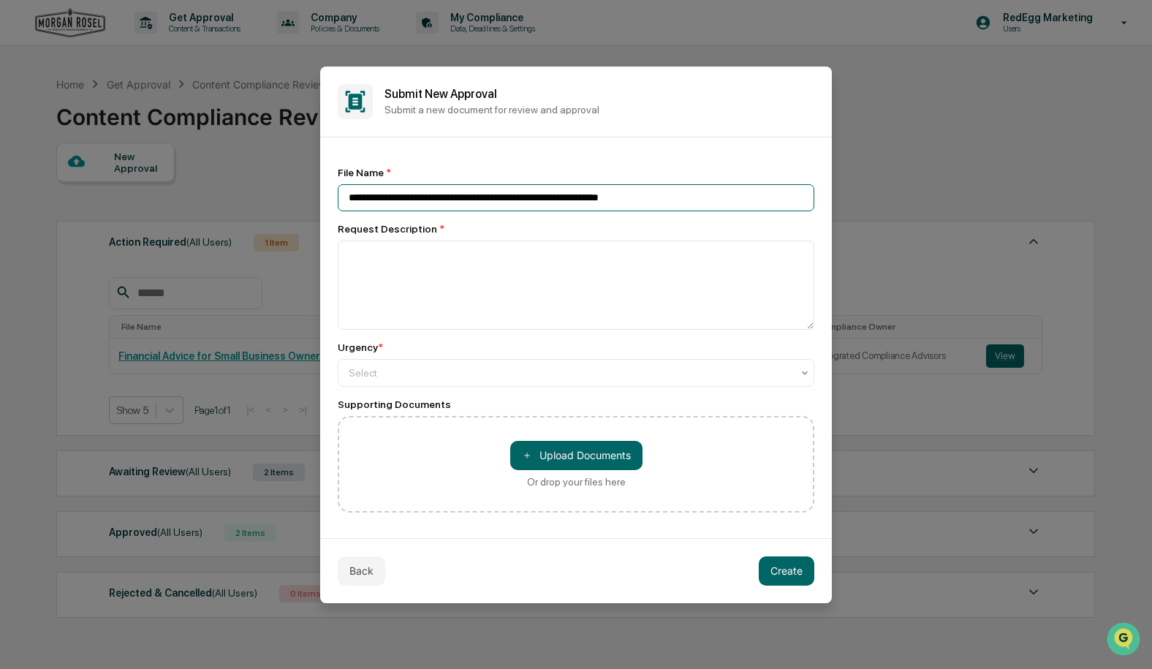
drag, startPoint x: 649, startPoint y: 186, endPoint x: 646, endPoint y: 195, distance: 9.2
click at [649, 187] on input "**********" at bounding box center [576, 197] width 476 height 27
click at [636, 200] on input "**********" at bounding box center [576, 197] width 476 height 27
click at [640, 199] on input "**********" at bounding box center [576, 197] width 476 height 27
type input "**********"
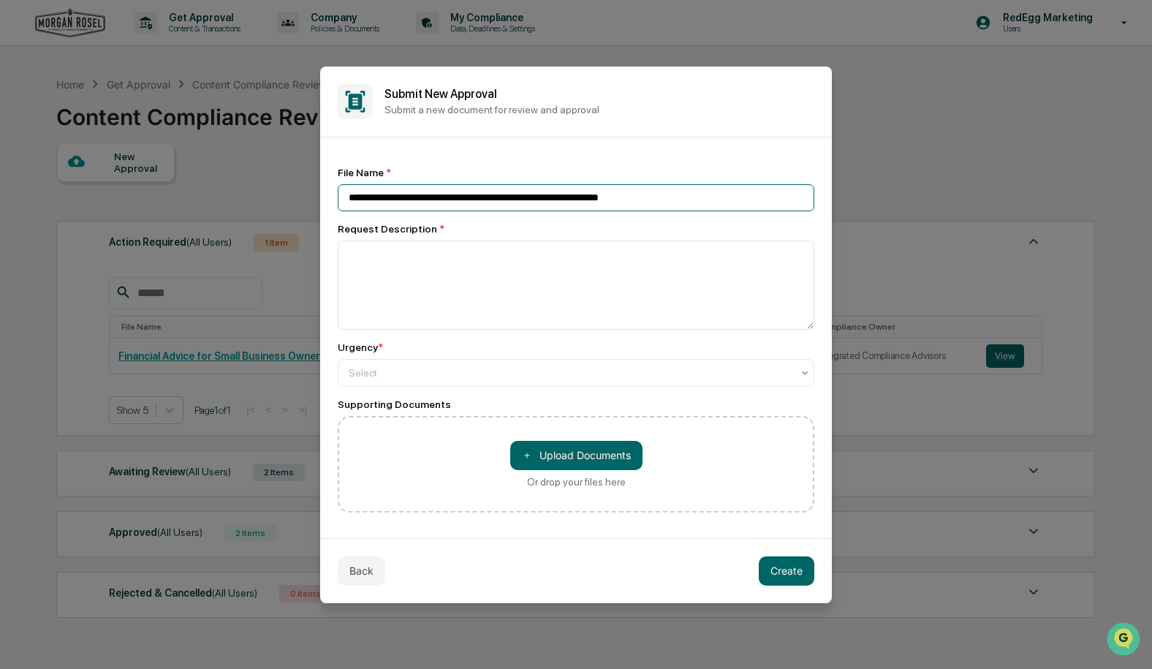
scroll to position [8, 0]
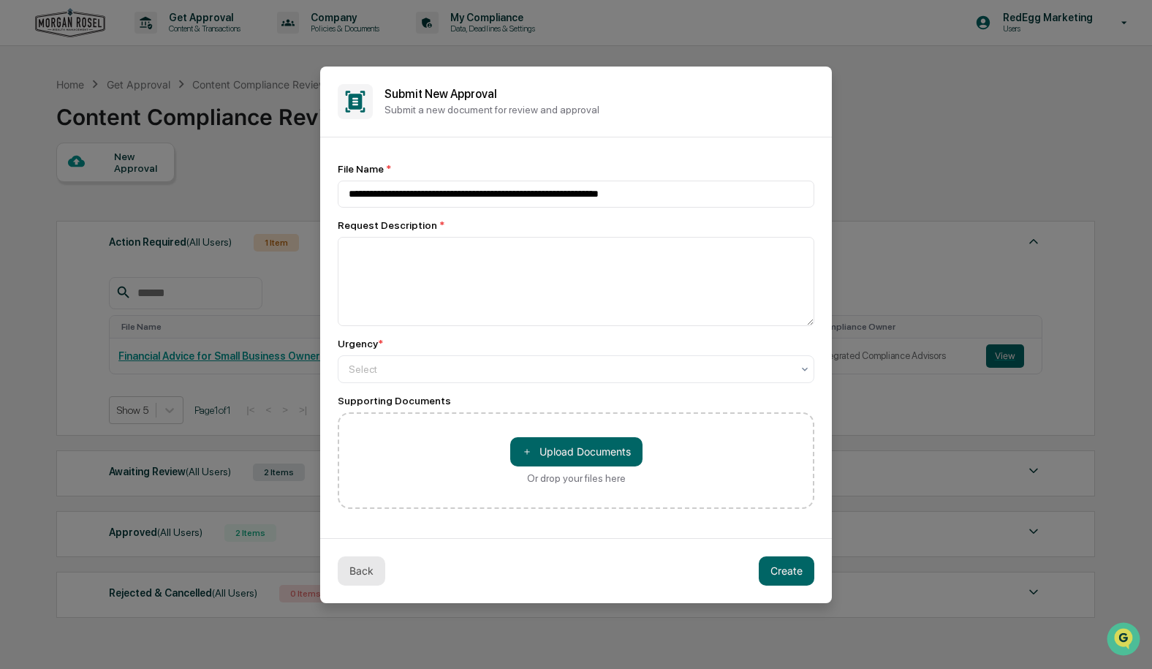
drag, startPoint x: 367, startPoint y: 574, endPoint x: 372, endPoint y: 568, distance: 8.3
click at [367, 574] on button "Back" at bounding box center [361, 570] width 47 height 29
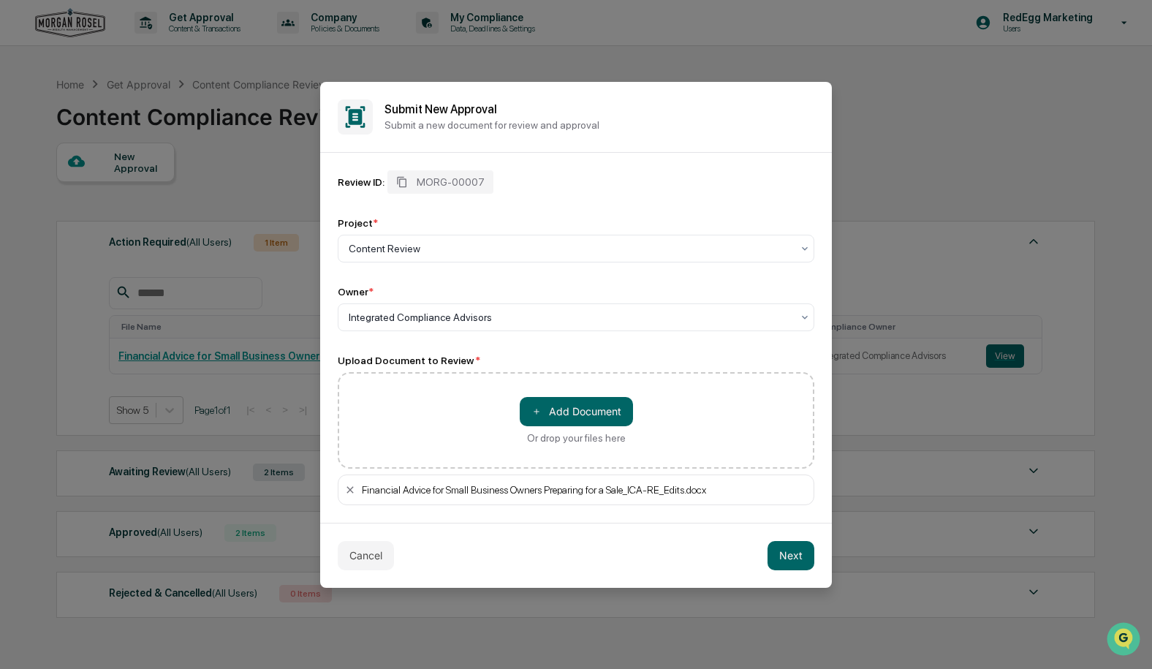
click at [762, 495] on div "Financial Advice for Small Business Owners Preparing for a Sale_ICA-RE_Edits.do…" at bounding box center [576, 489] width 476 height 31
drag, startPoint x: 757, startPoint y: 492, endPoint x: 338, endPoint y: 488, distance: 419.4
click at [338, 488] on div "Financial Advice for Small Business Owners Preparing for a Sale_ICA-RE_Edits.do…" at bounding box center [576, 489] width 476 height 31
copy div "Financial Advice for Small Business Owners Preparing for a Sale_ICA-RE_Edits.do…"
click at [663, 554] on div "Cancel Next" at bounding box center [575, 554] width 511 height 65
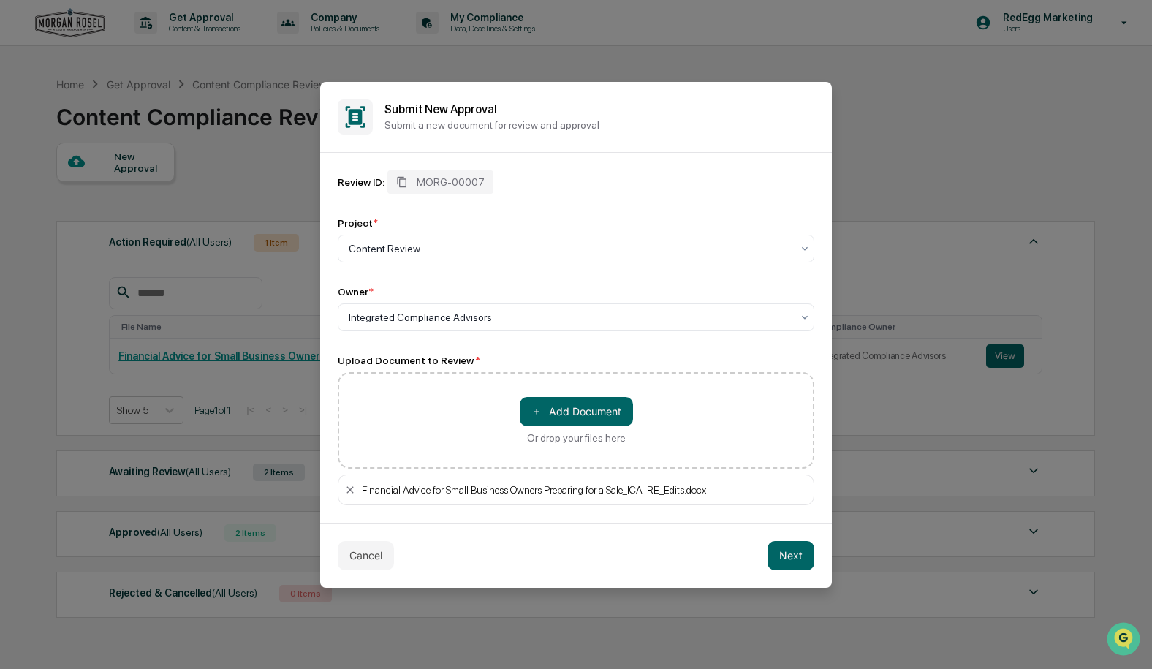
click at [815, 554] on div "Cancel Next" at bounding box center [575, 554] width 511 height 65
click at [790, 558] on button "Next" at bounding box center [790, 555] width 47 height 29
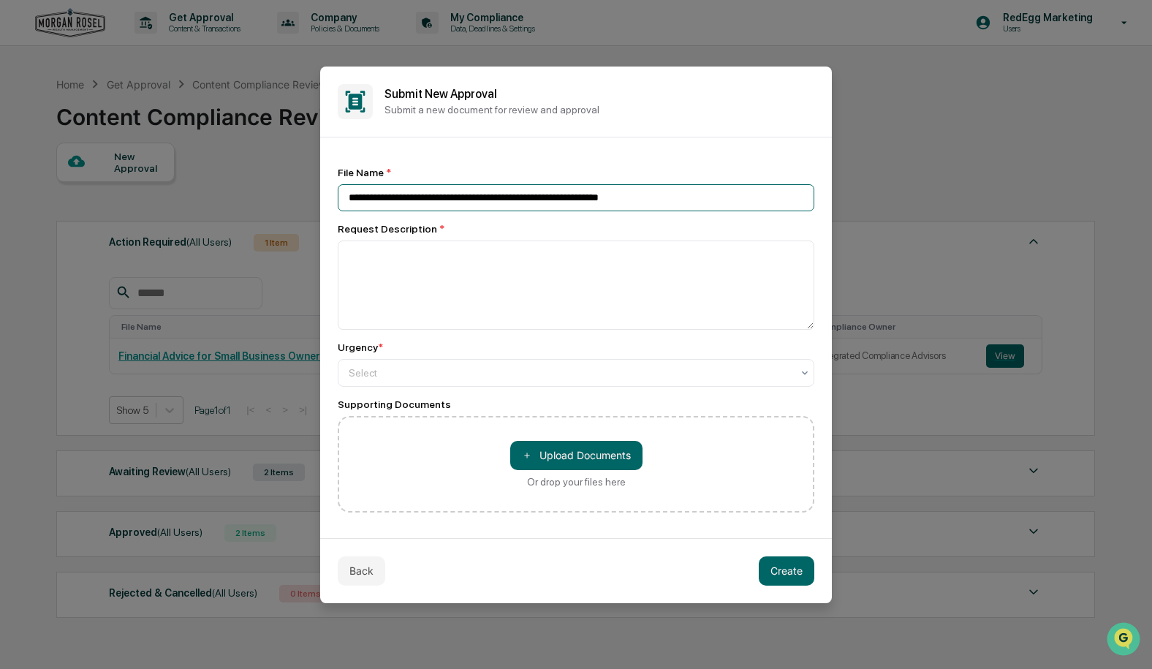
click at [671, 208] on input "**********" at bounding box center [576, 197] width 476 height 27
drag, startPoint x: 681, startPoint y: 199, endPoint x: 243, endPoint y: 180, distance: 438.1
click at [243, 180] on body "Get Approval Content & Transactions Company Policies & Documents My Compliance …" at bounding box center [576, 369] width 1152 height 738
paste input "**********"
type input "**********"
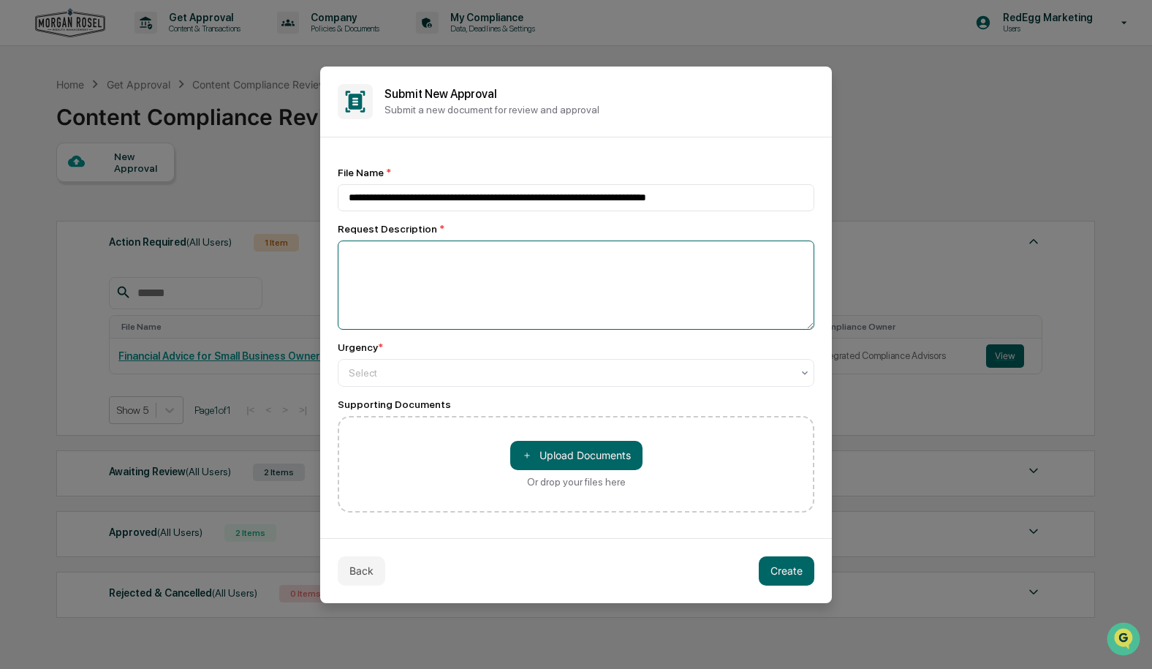
click at [592, 278] on textarea at bounding box center [576, 284] width 476 height 89
type textarea "*"
drag, startPoint x: 689, startPoint y: 256, endPoint x: 697, endPoint y: 263, distance: 10.4
click at [690, 257] on textarea "**********" at bounding box center [576, 284] width 476 height 89
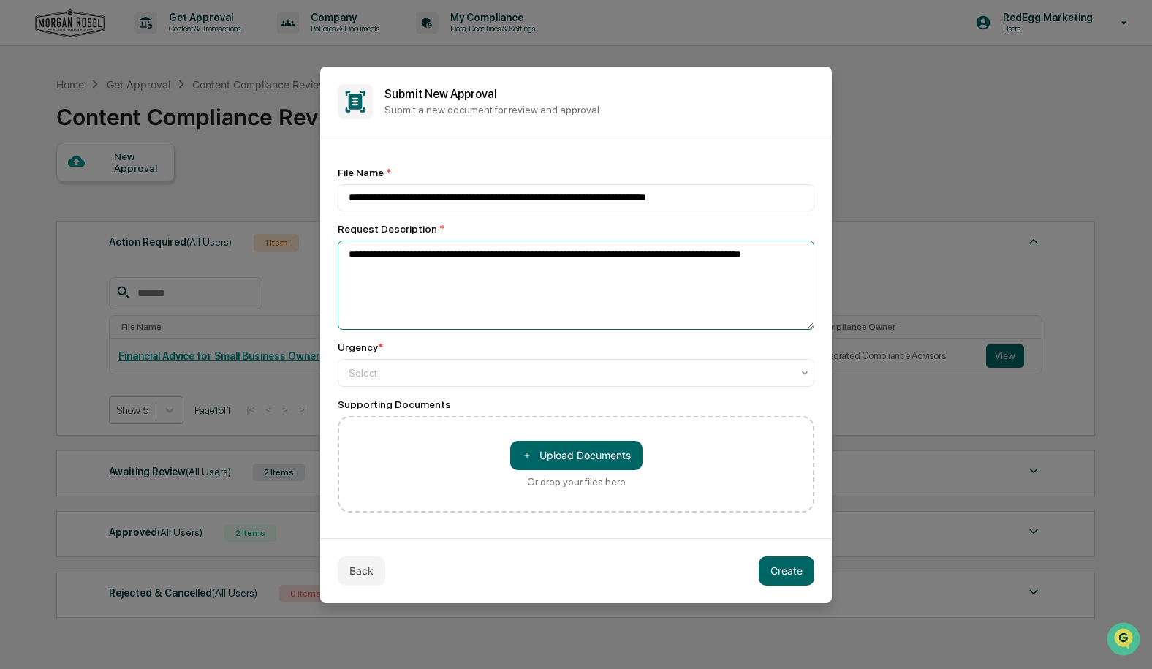
drag, startPoint x: 526, startPoint y: 282, endPoint x: 265, endPoint y: 209, distance: 271.6
click at [262, 209] on body "Get Approval Content & Transactions Company Policies & Documents My Compliance …" at bounding box center [576, 369] width 1152 height 738
type textarea "**********"
drag, startPoint x: 679, startPoint y: 392, endPoint x: 688, endPoint y: 378, distance: 17.4
click at [679, 392] on div "**********" at bounding box center [576, 340] width 476 height 346
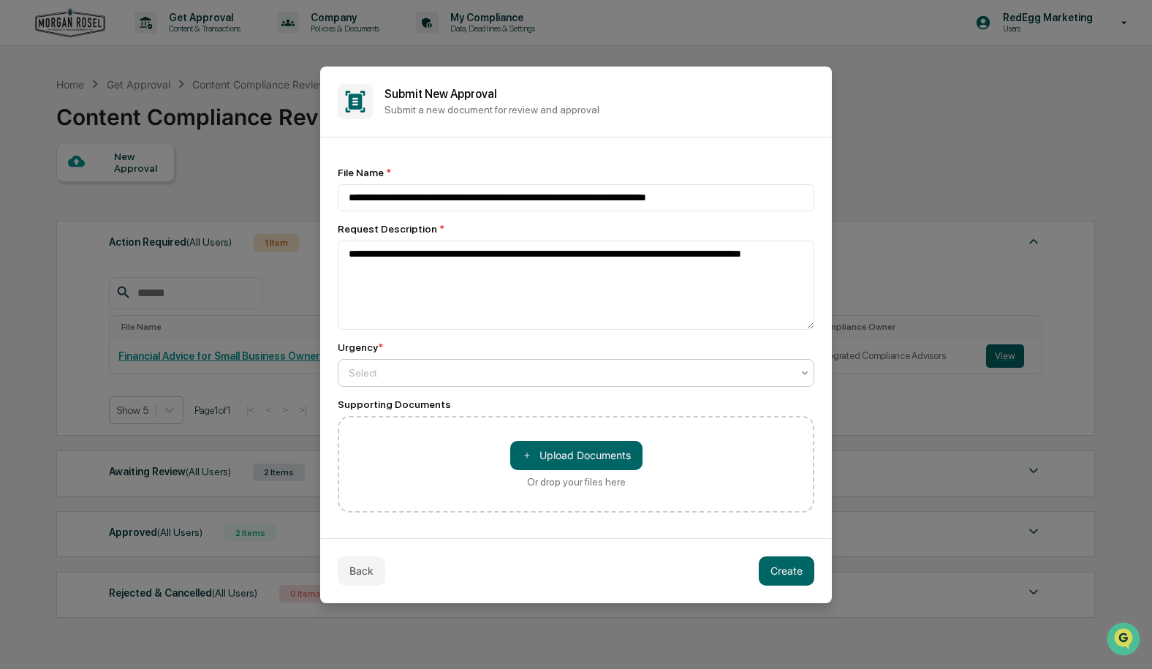
click at [688, 378] on div at bounding box center [570, 372] width 443 height 15
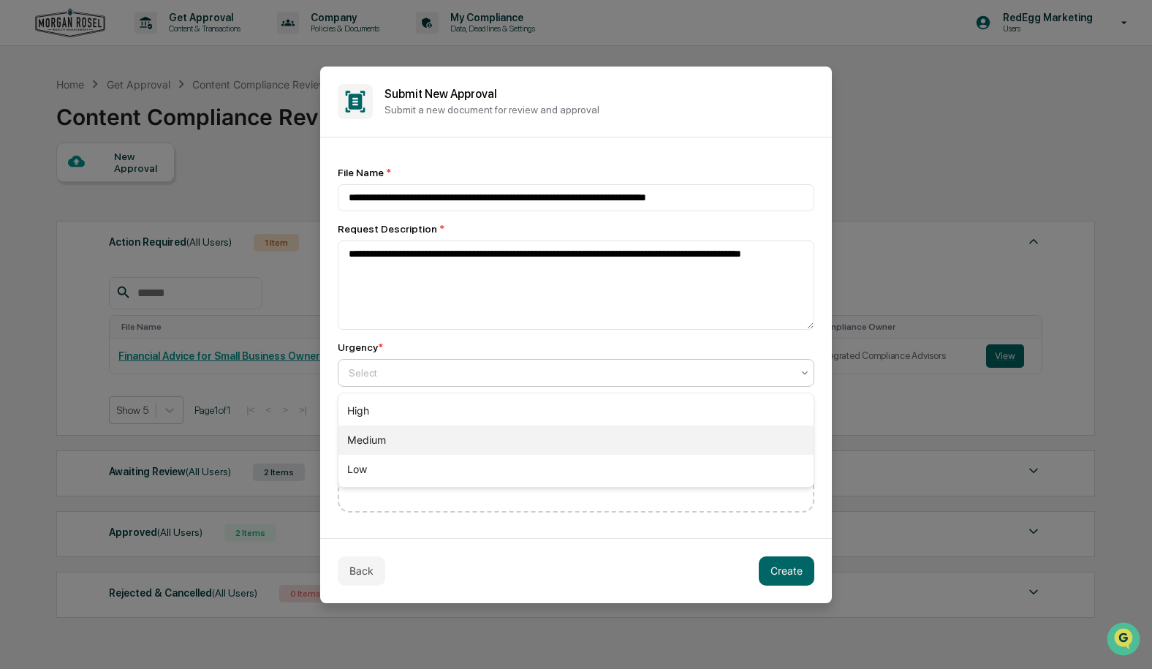
click at [538, 430] on div "Medium" at bounding box center [575, 439] width 475 height 29
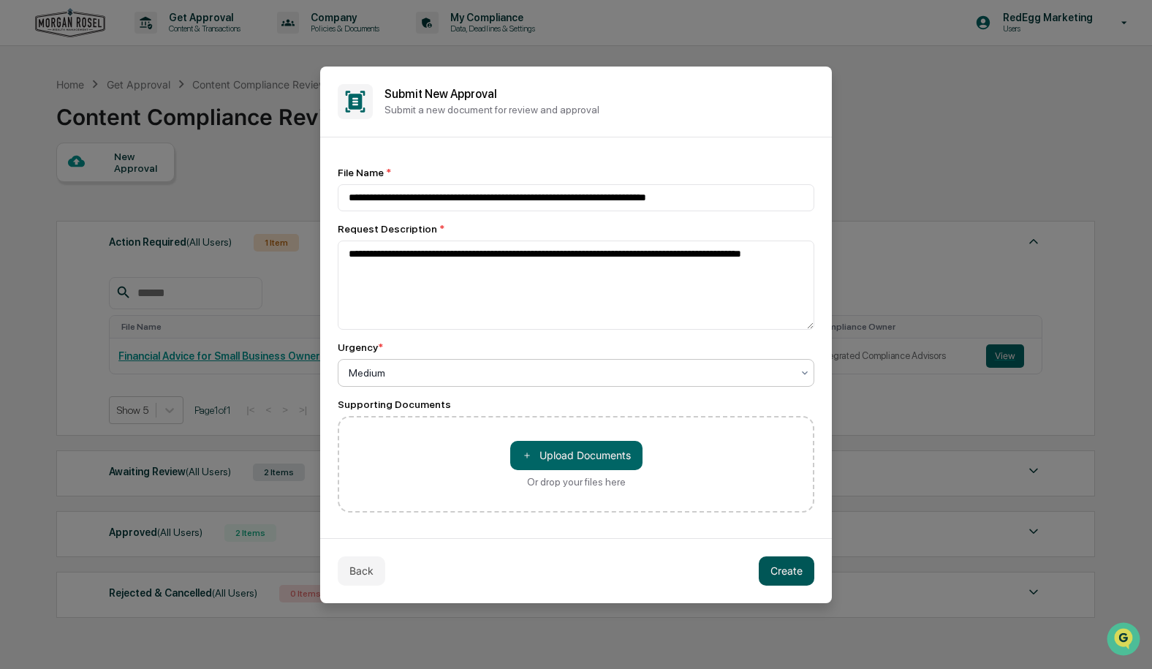
click at [787, 569] on button "Create" at bounding box center [786, 570] width 56 height 29
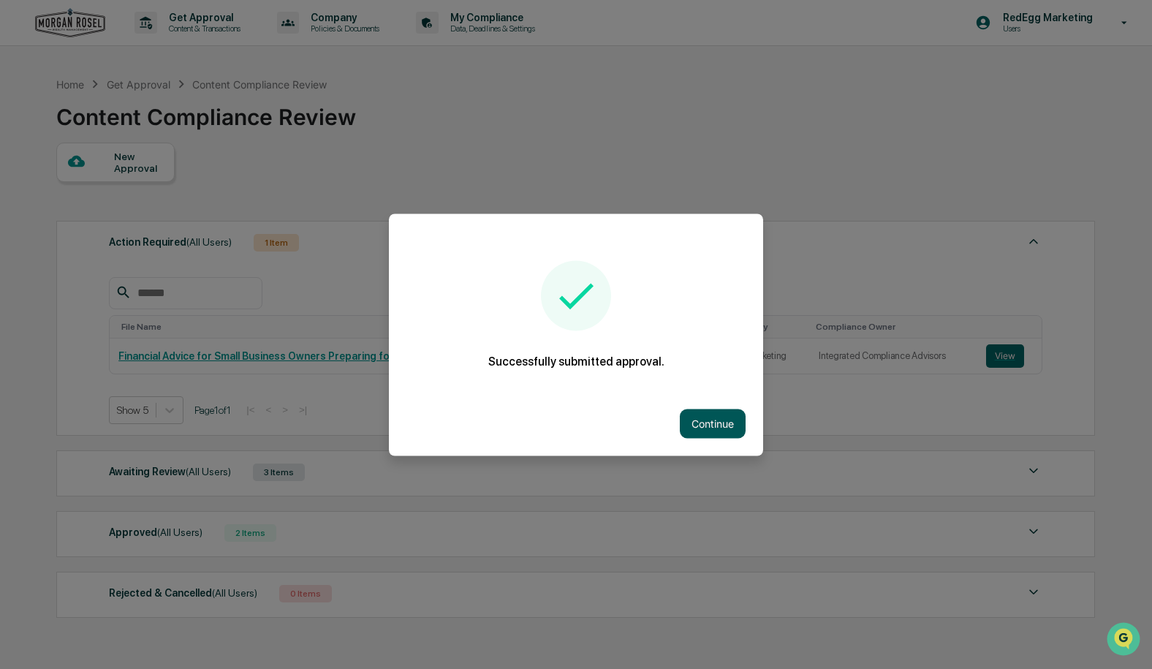
click at [735, 430] on button "Continue" at bounding box center [713, 422] width 66 height 29
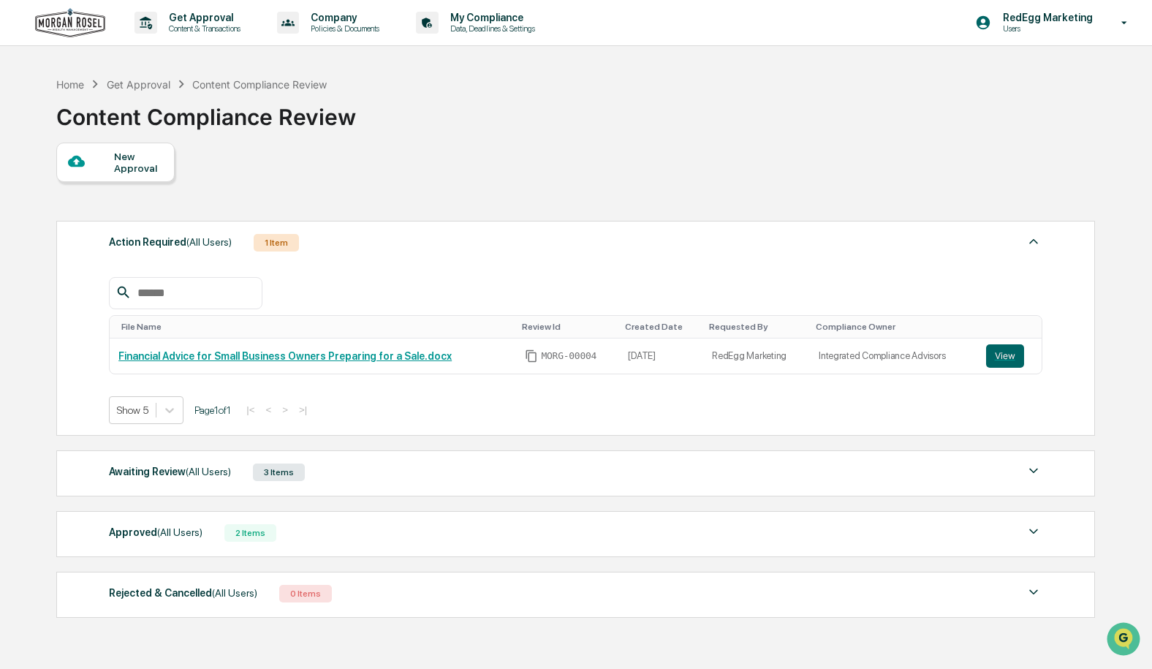
click at [108, 164] on div at bounding box center [91, 162] width 46 height 18
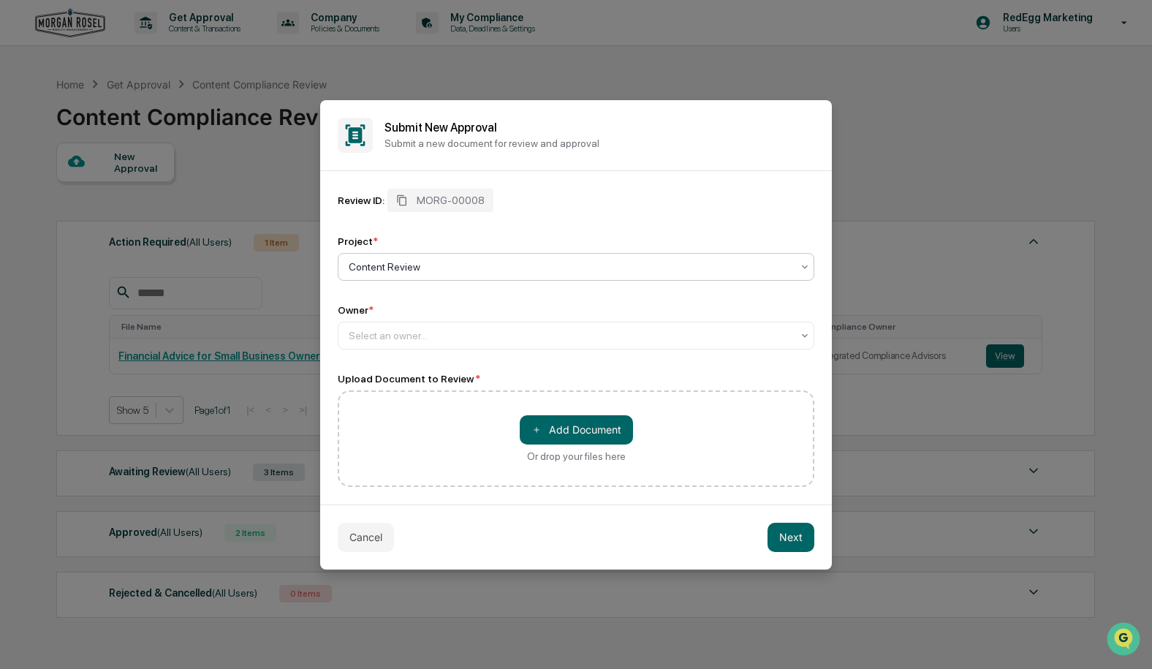
click at [454, 235] on div "Project *" at bounding box center [576, 241] width 476 height 12
click at [444, 263] on div at bounding box center [570, 266] width 443 height 15
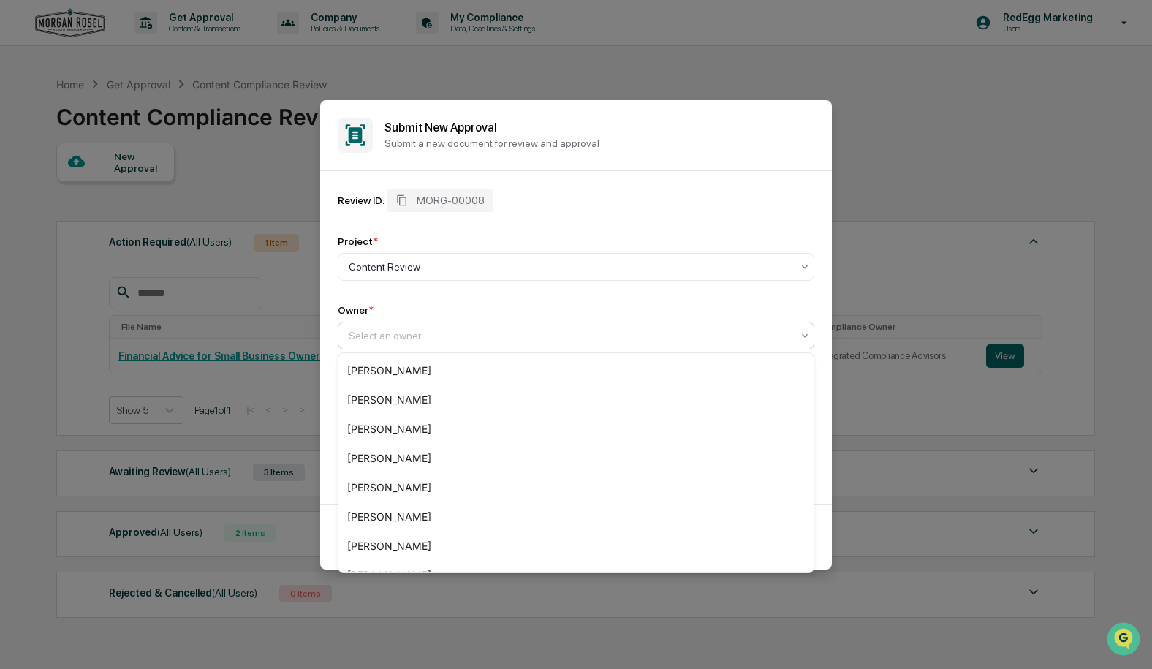
click at [507, 346] on div "Select an owner..." at bounding box center [569, 335] width 457 height 20
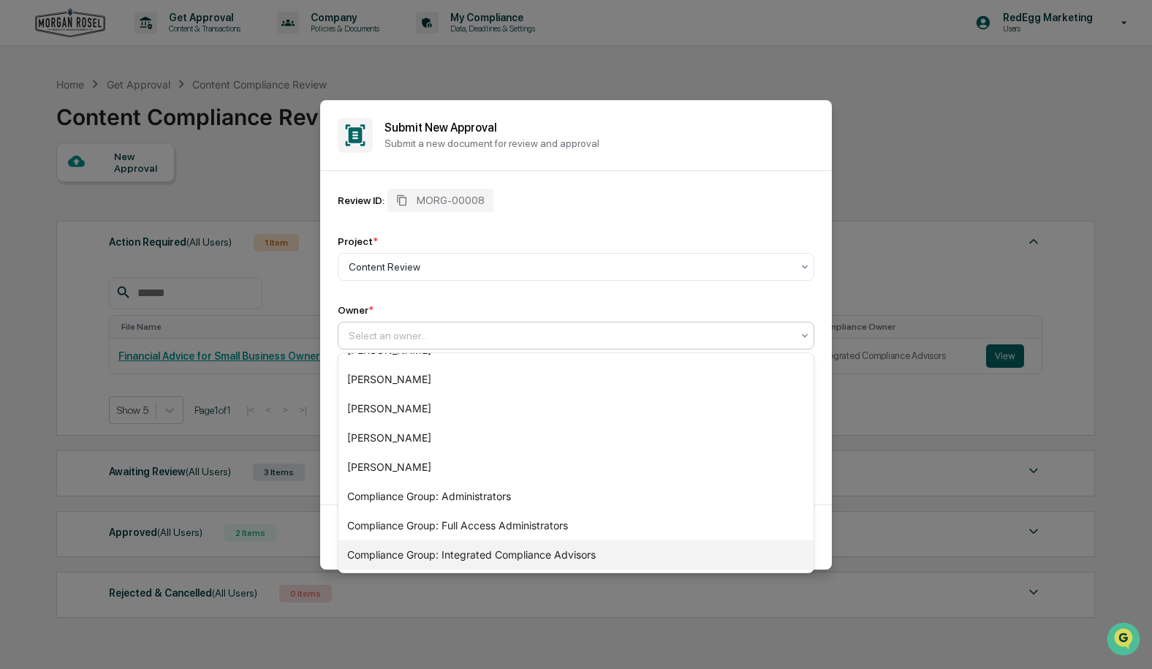
click at [578, 555] on div "Compliance Group: Integrated Compliance Advisors" at bounding box center [575, 554] width 475 height 29
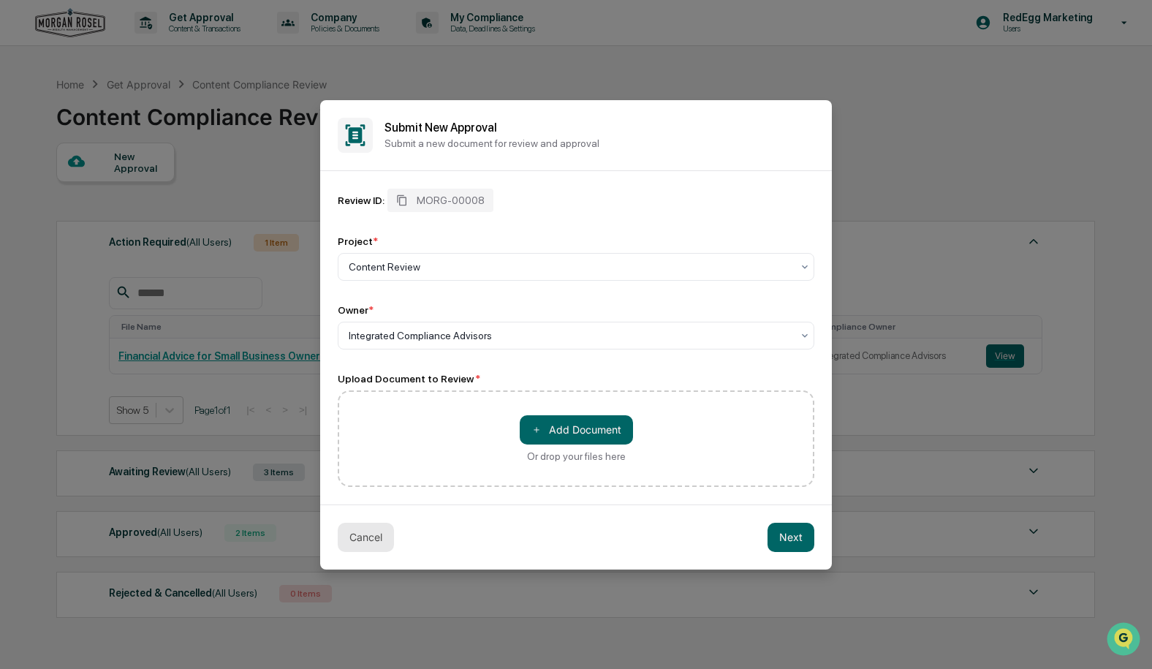
click at [362, 536] on button "Cancel" at bounding box center [366, 536] width 56 height 29
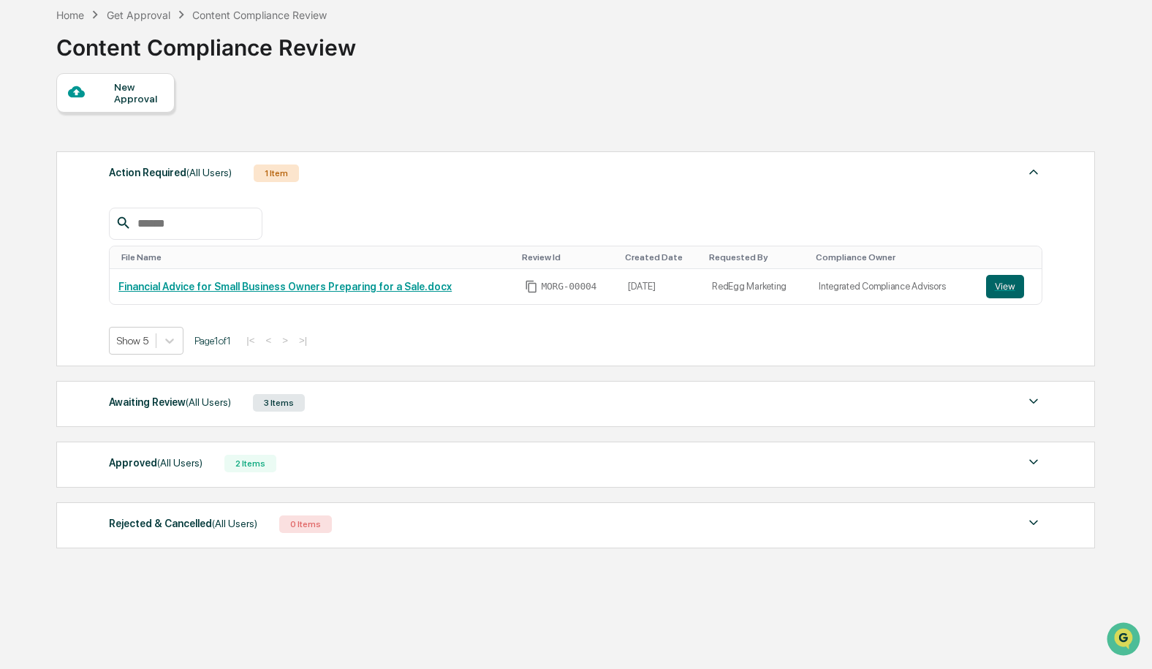
scroll to position [0, 0]
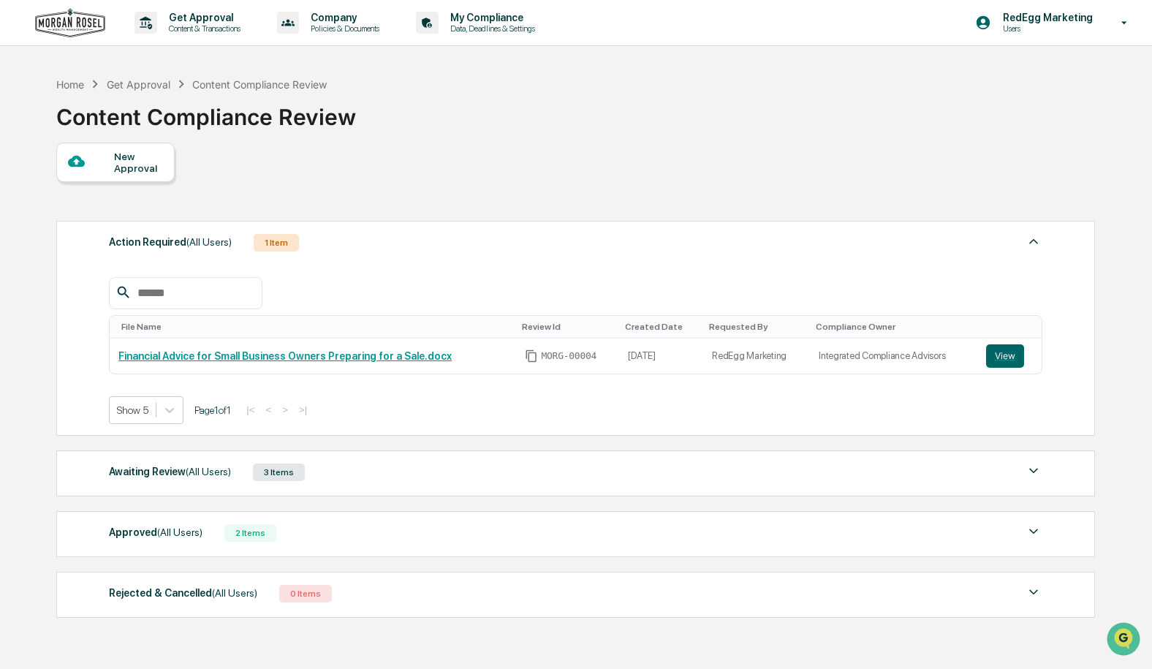
click at [114, 159] on div "New Approval" at bounding box center [138, 162] width 49 height 23
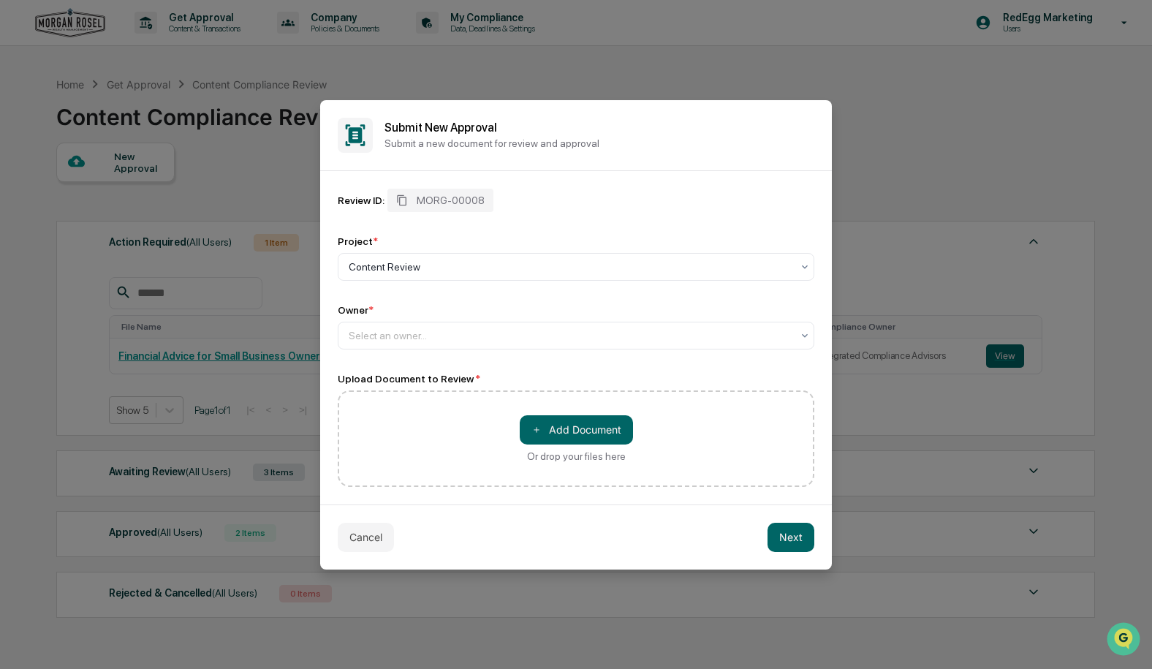
click at [362, 547] on button "Cancel" at bounding box center [366, 536] width 56 height 29
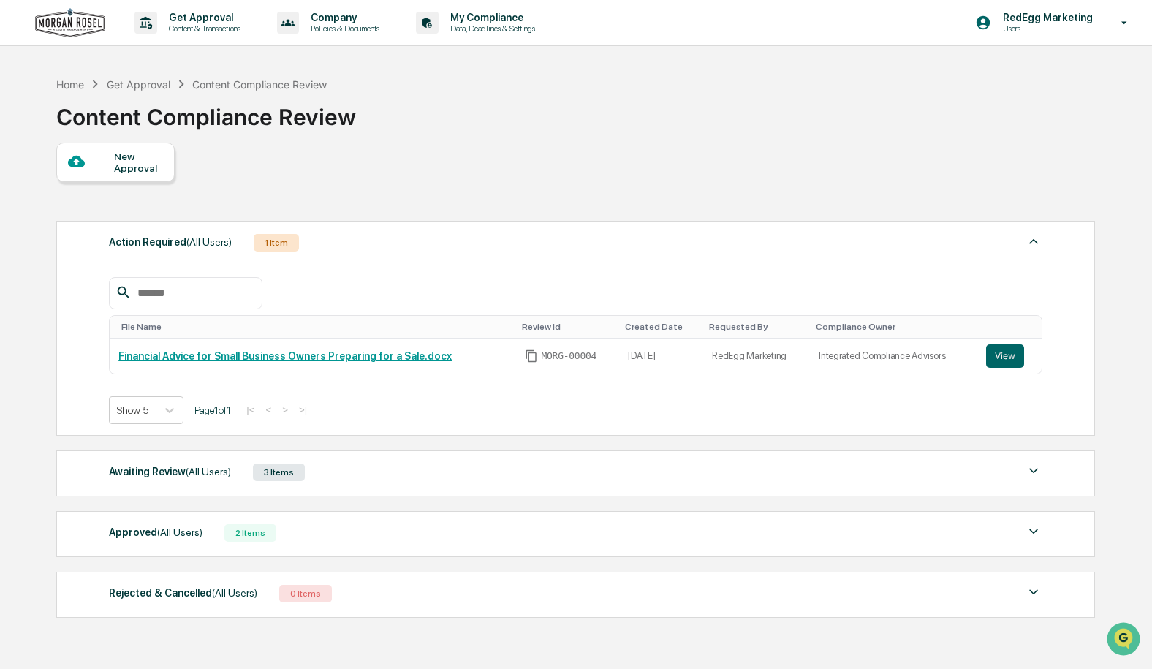
click at [118, 153] on div "New Approval" at bounding box center [138, 162] width 49 height 23
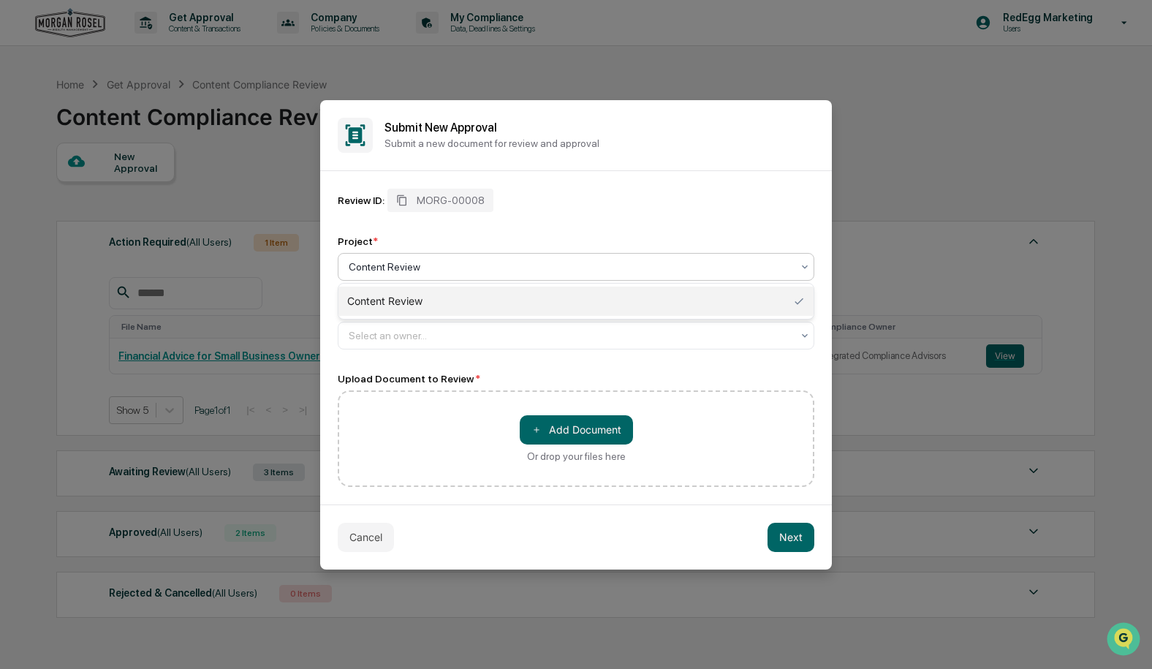
click at [445, 264] on div at bounding box center [570, 266] width 443 height 15
click at [411, 351] on div "Review ID: MORG-00008 Project * Content Review, 1 of 1. 1 result available. Use…" at bounding box center [576, 338] width 476 height 298
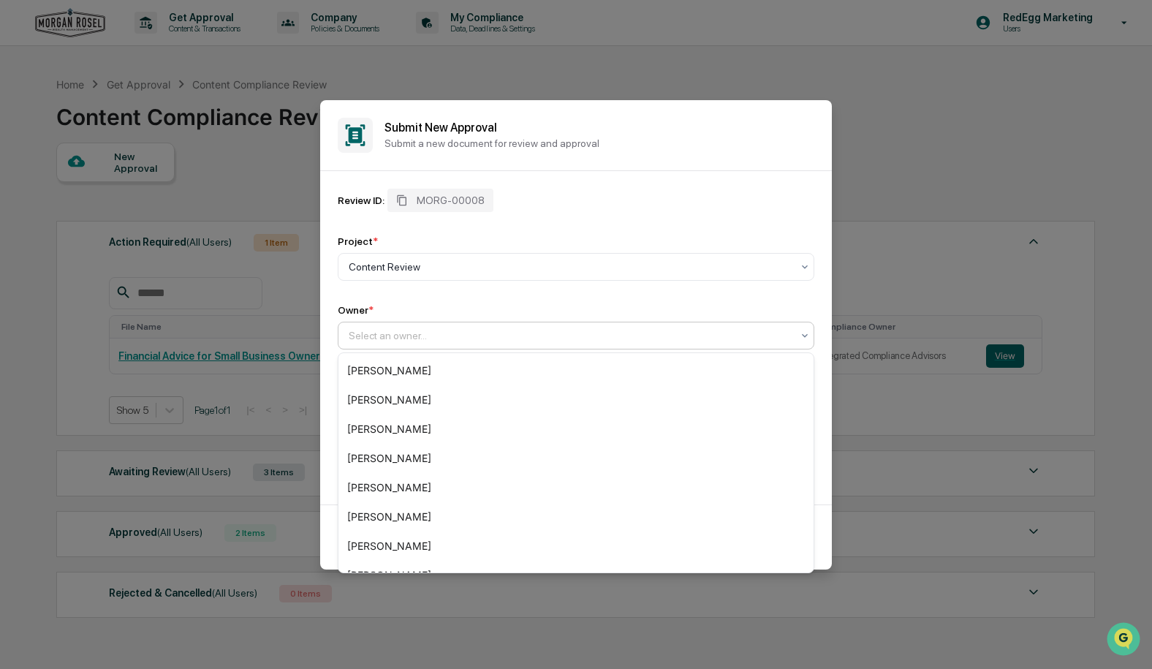
click at [413, 346] on div "Select an owner..." at bounding box center [576, 335] width 476 height 28
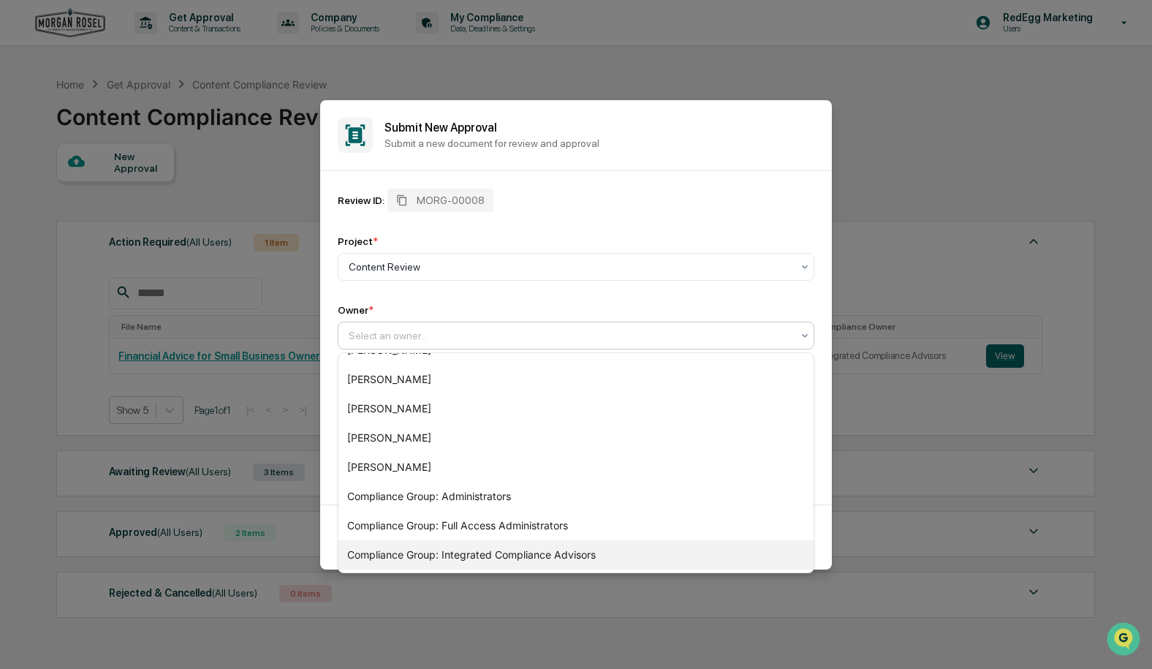
click at [599, 562] on div "Compliance Group: Integrated Compliance Advisors" at bounding box center [575, 554] width 475 height 29
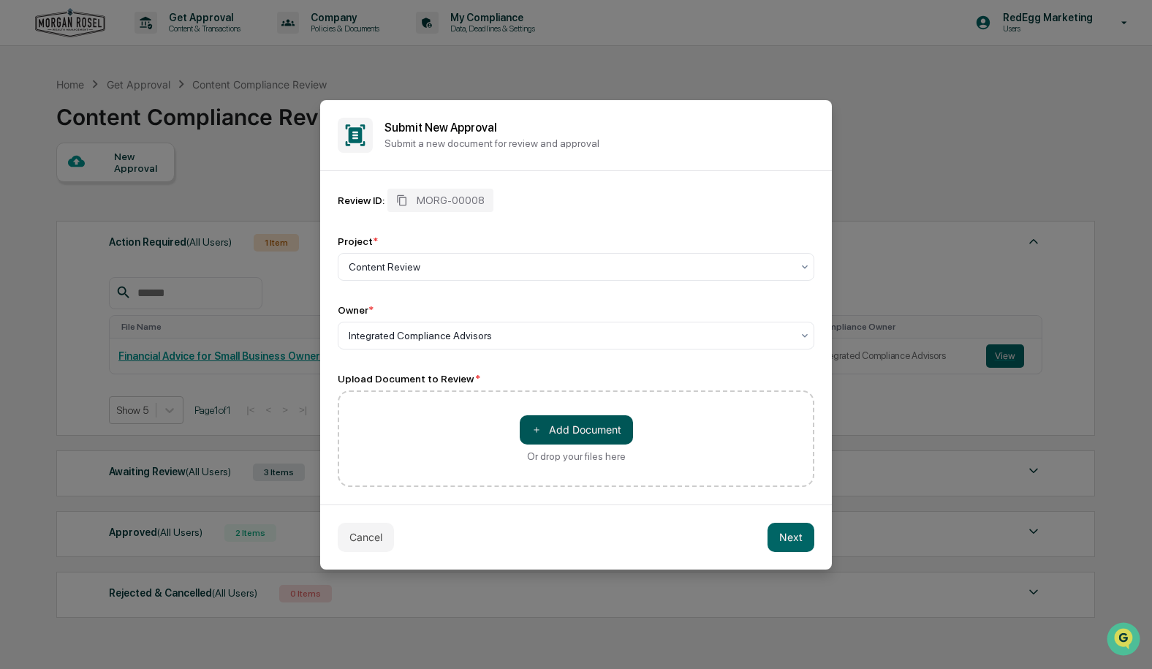
click at [560, 430] on button "＋ Add Document" at bounding box center [576, 429] width 113 height 29
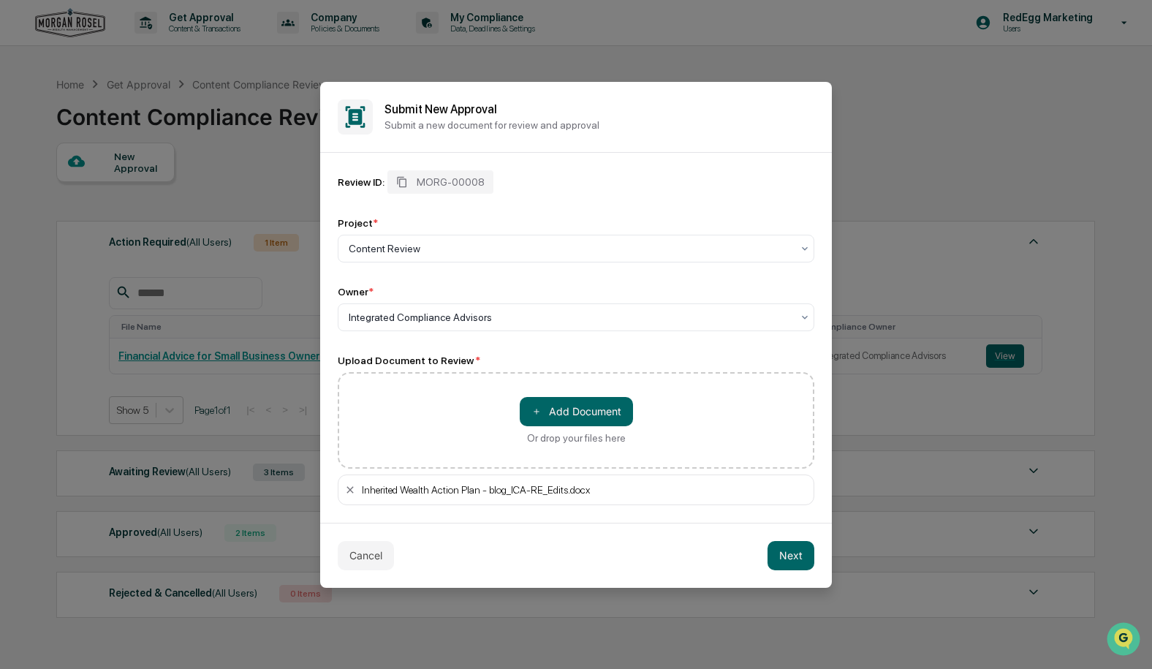
click at [635, 490] on div "Inherited Wealth Action Plan - blog_ICA-RE_Edits.docx" at bounding box center [576, 489] width 476 height 31
drag, startPoint x: 635, startPoint y: 490, endPoint x: 340, endPoint y: 501, distance: 294.7
click at [341, 501] on div "Inherited Wealth Action Plan - blog_ICA-RE_Edits.docx" at bounding box center [576, 489] width 476 height 31
copy div "Inherited Wealth Action Plan - blog_ICA-RE_Edits.docx"
click at [805, 552] on button "Next" at bounding box center [790, 555] width 47 height 29
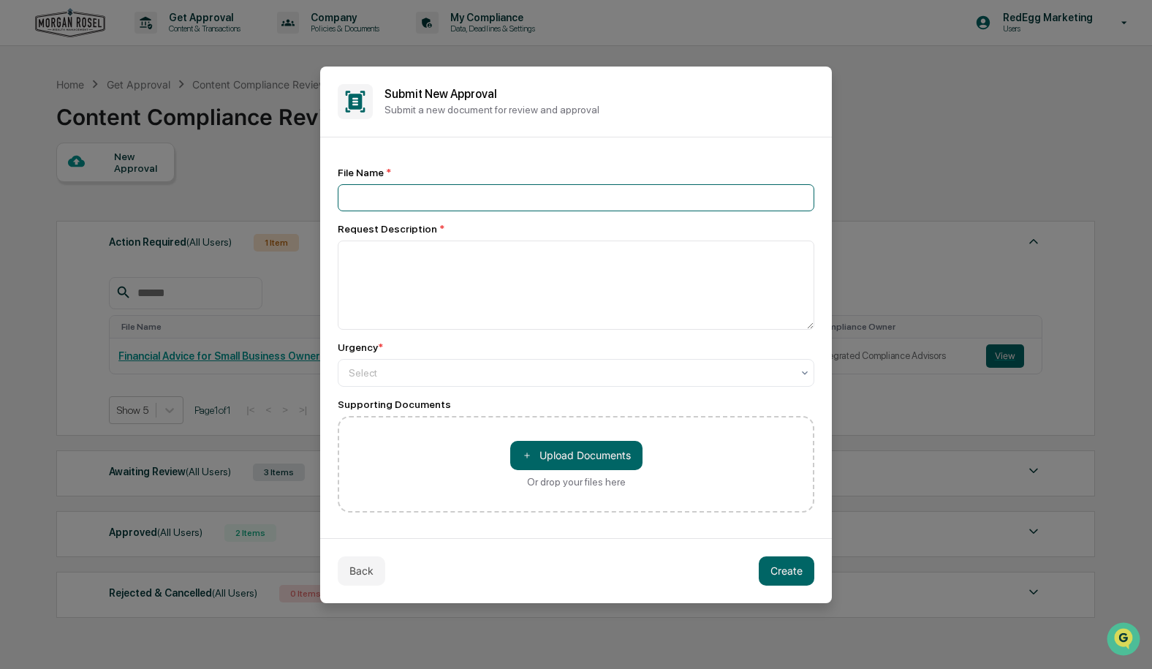
click at [474, 195] on input at bounding box center [576, 197] width 476 height 27
paste input "**********"
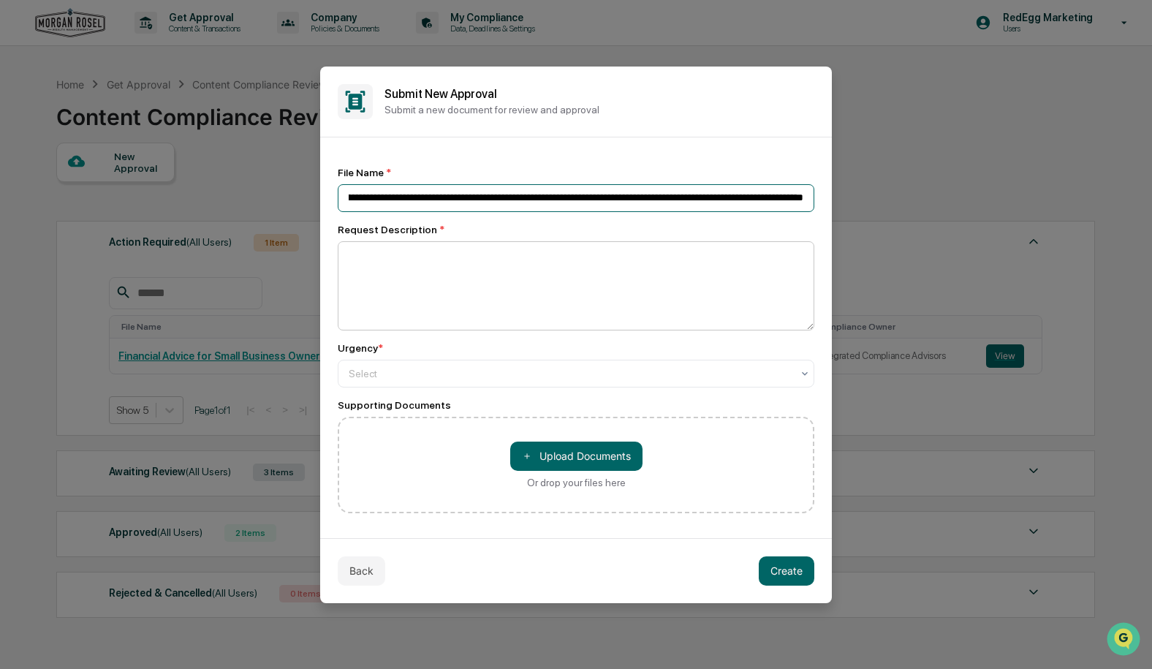
type input "**********"
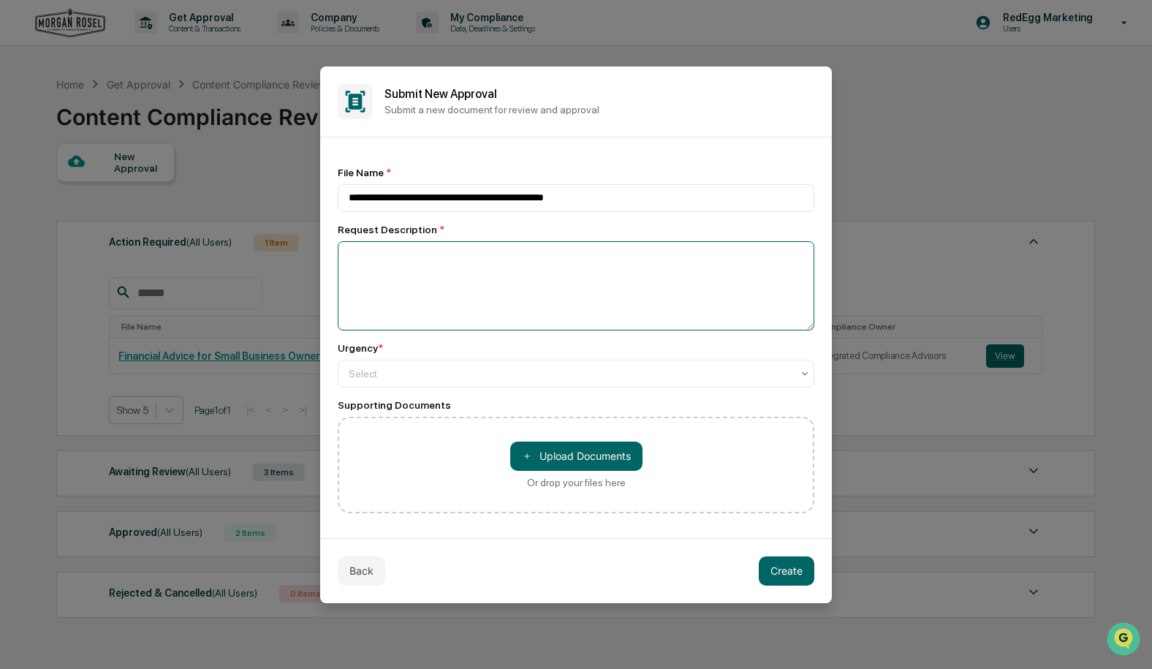
click at [623, 286] on textarea at bounding box center [576, 285] width 476 height 89
paste textarea "**********"
type textarea "**********"
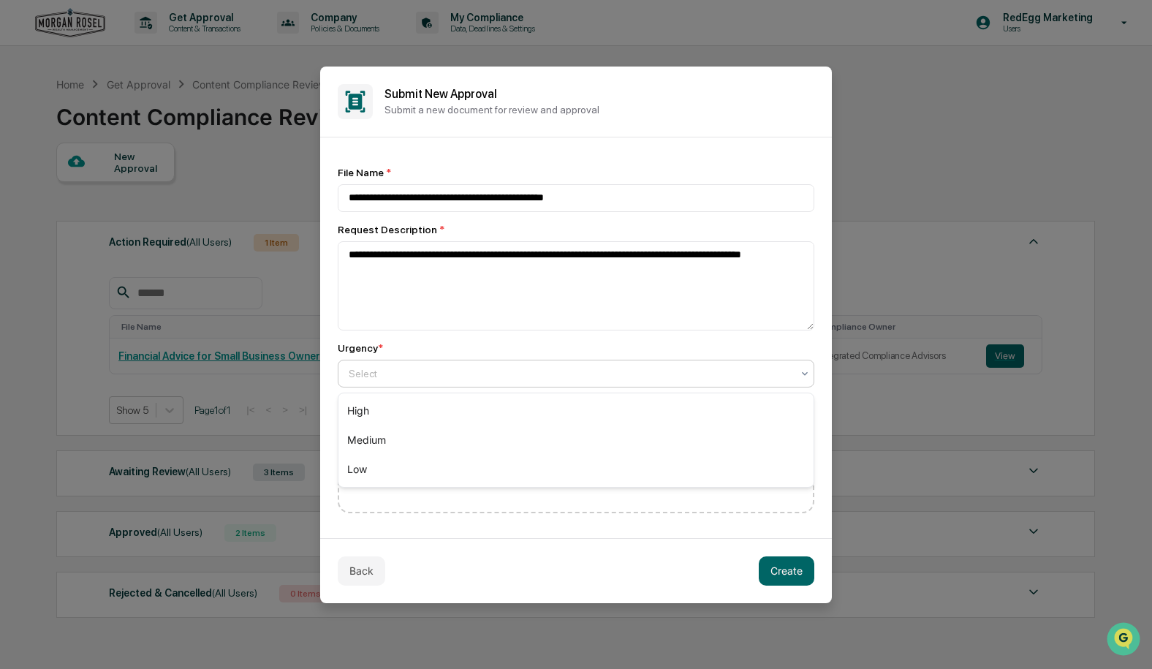
click at [467, 384] on div "Select" at bounding box center [569, 373] width 457 height 20
click at [408, 433] on div "Medium" at bounding box center [575, 439] width 475 height 29
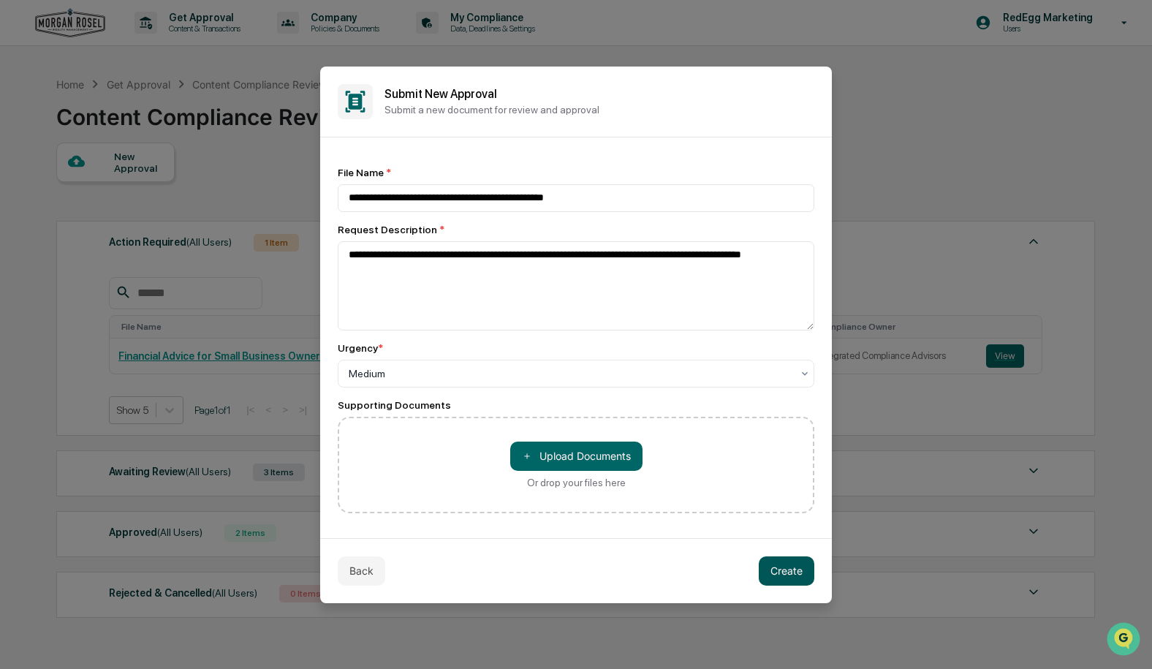
click at [783, 569] on button "Create" at bounding box center [786, 570] width 56 height 29
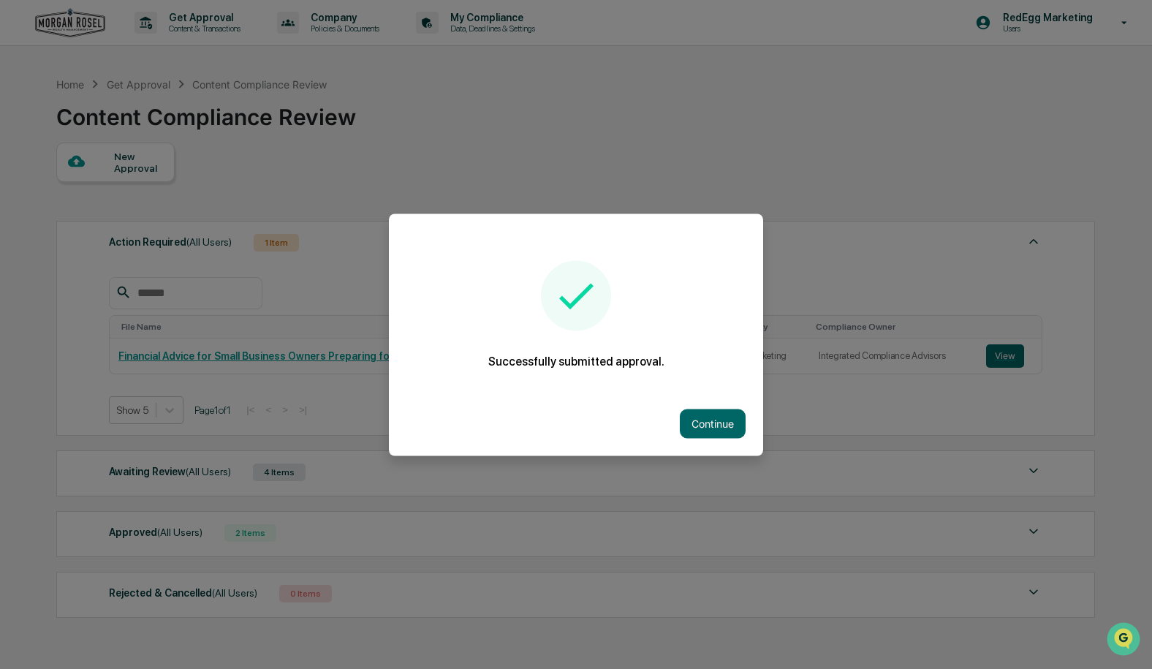
drag, startPoint x: 705, startPoint y: 423, endPoint x: 734, endPoint y: 435, distance: 31.1
click at [705, 423] on button "Continue" at bounding box center [713, 422] width 66 height 29
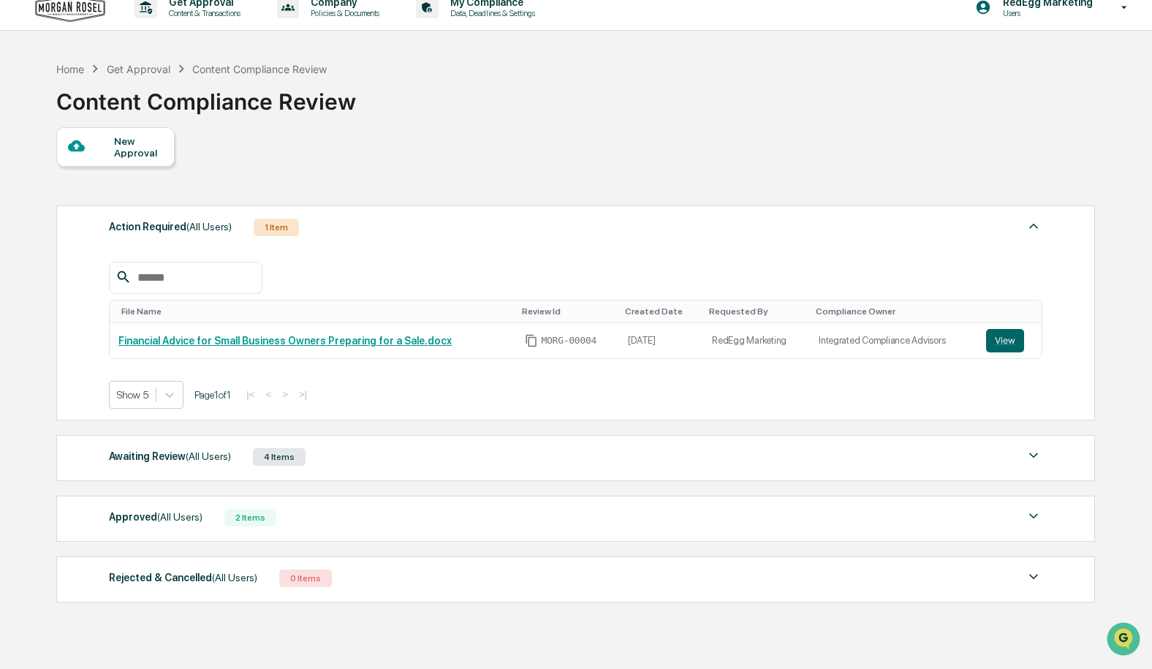
scroll to position [15, 0]
